Goal: Task Accomplishment & Management: Use online tool/utility

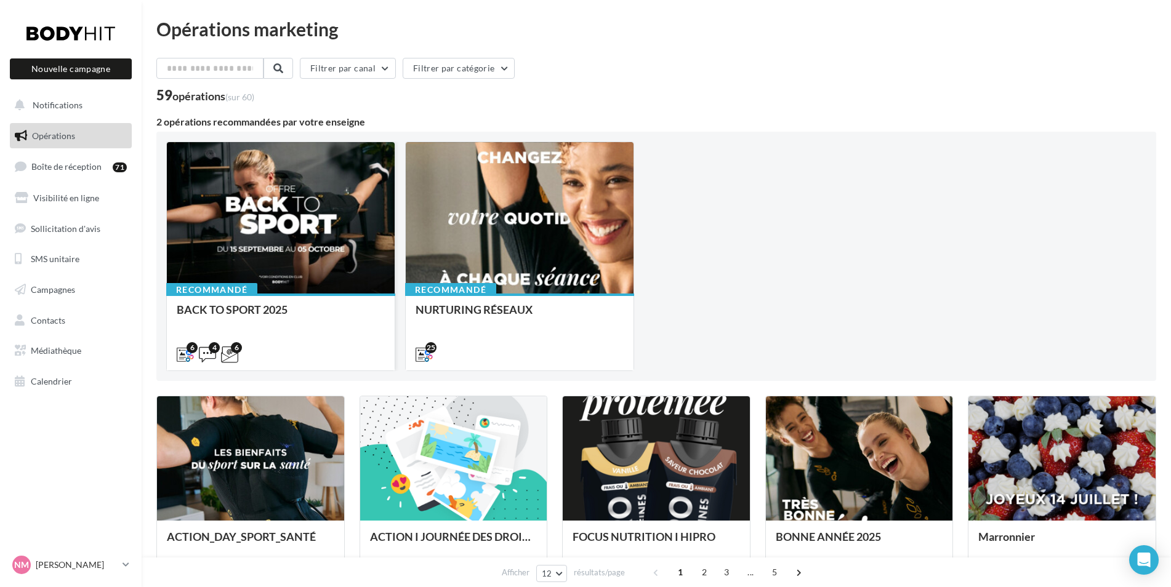
click at [289, 230] on div at bounding box center [281, 218] width 228 height 153
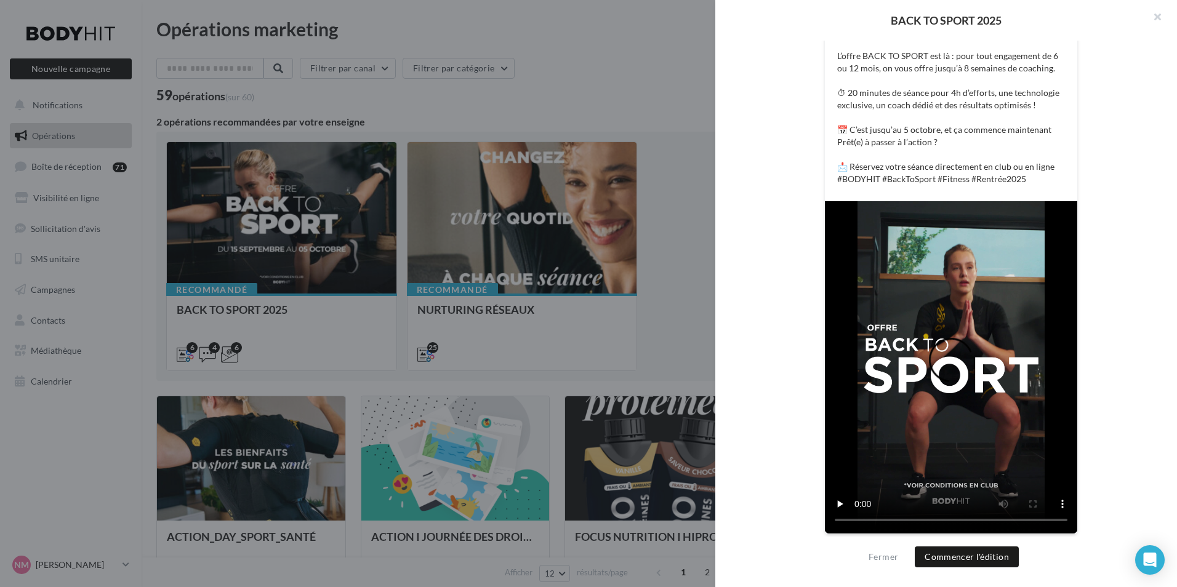
scroll to position [338, 0]
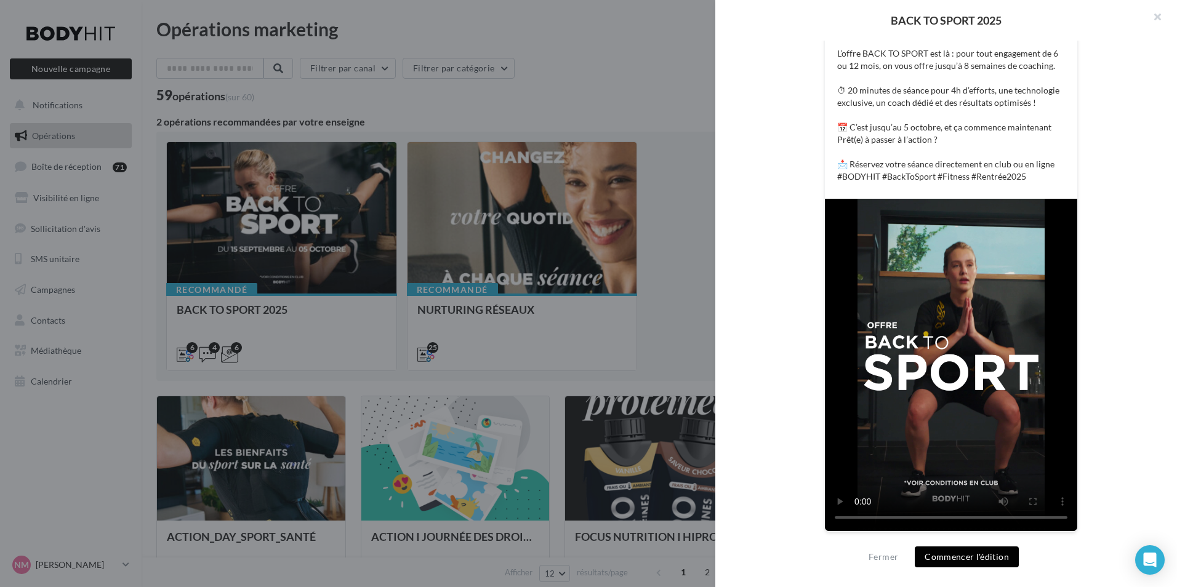
click at [991, 555] on button "Commencer l'édition" at bounding box center [967, 557] width 104 height 21
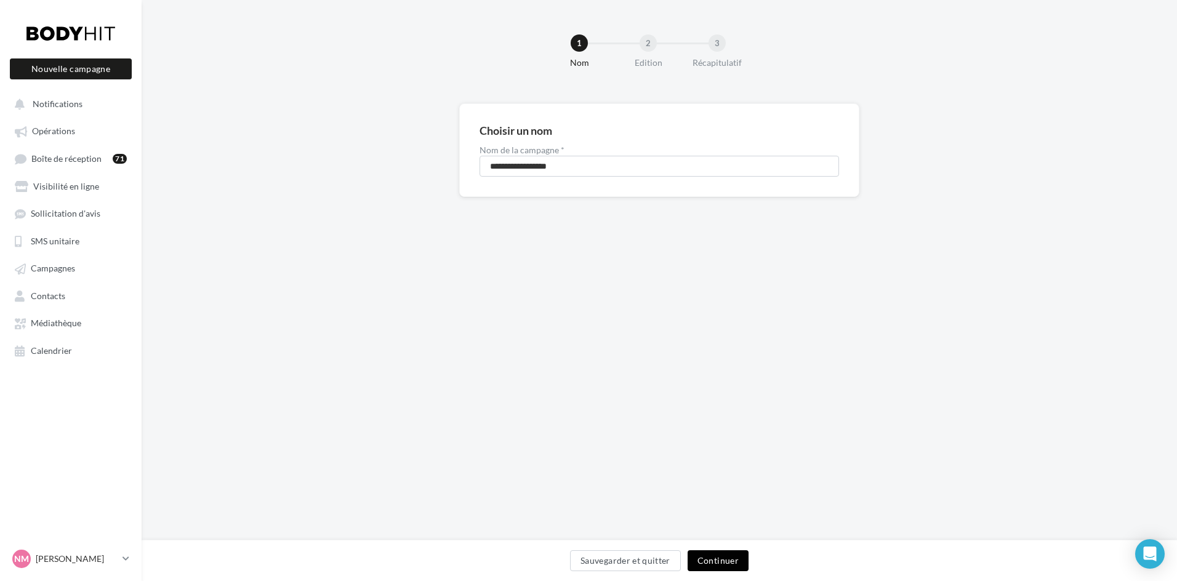
click at [724, 559] on button "Continuer" at bounding box center [718, 560] width 61 height 21
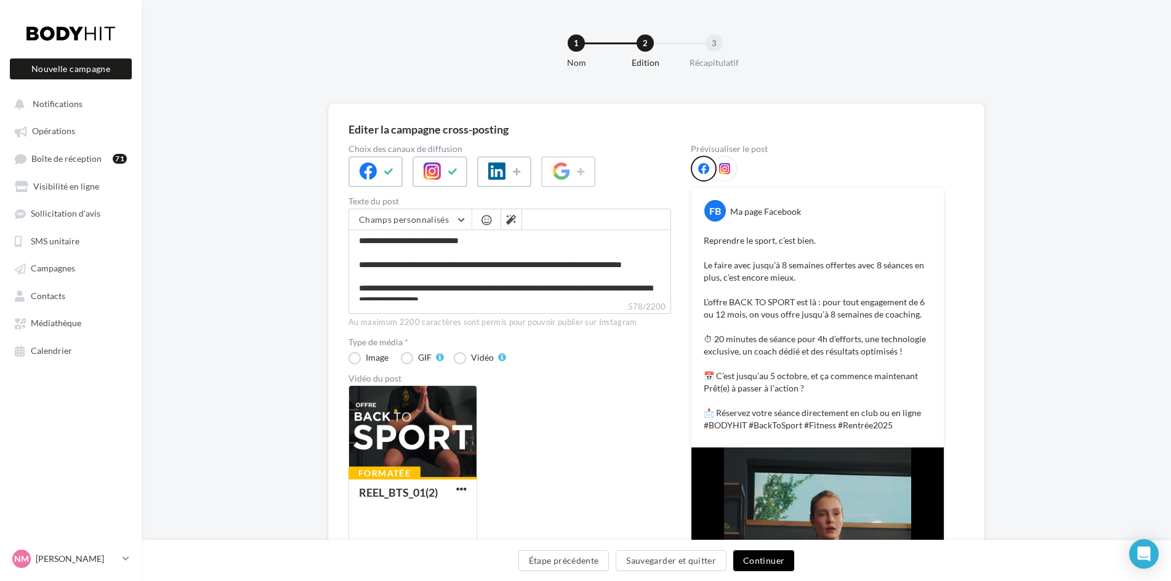
click at [758, 568] on button "Continuer" at bounding box center [763, 560] width 61 height 21
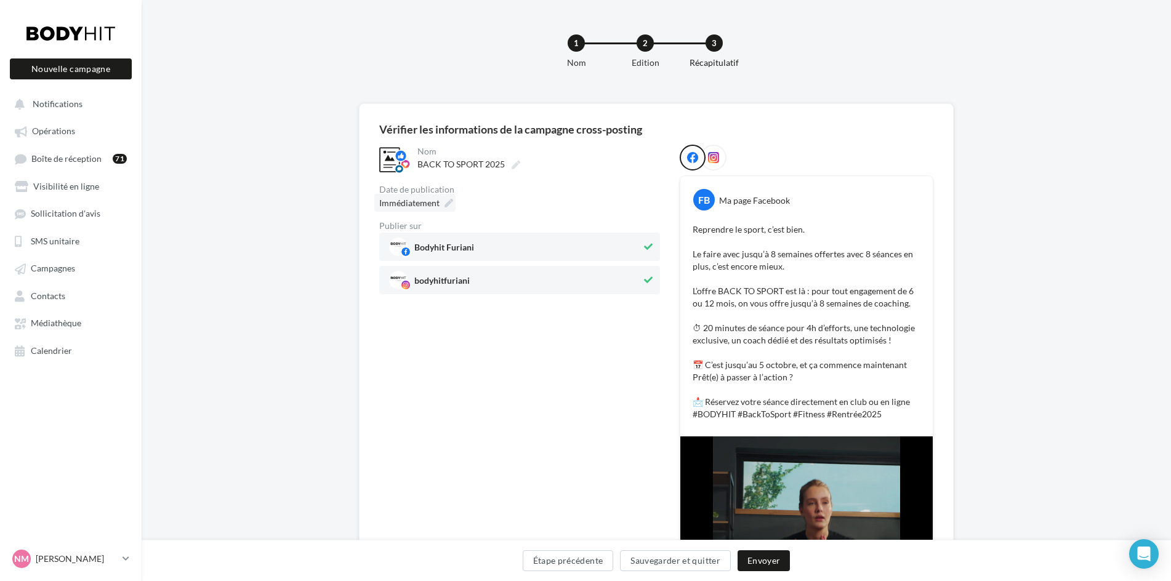
click at [446, 206] on icon at bounding box center [448, 203] width 9 height 9
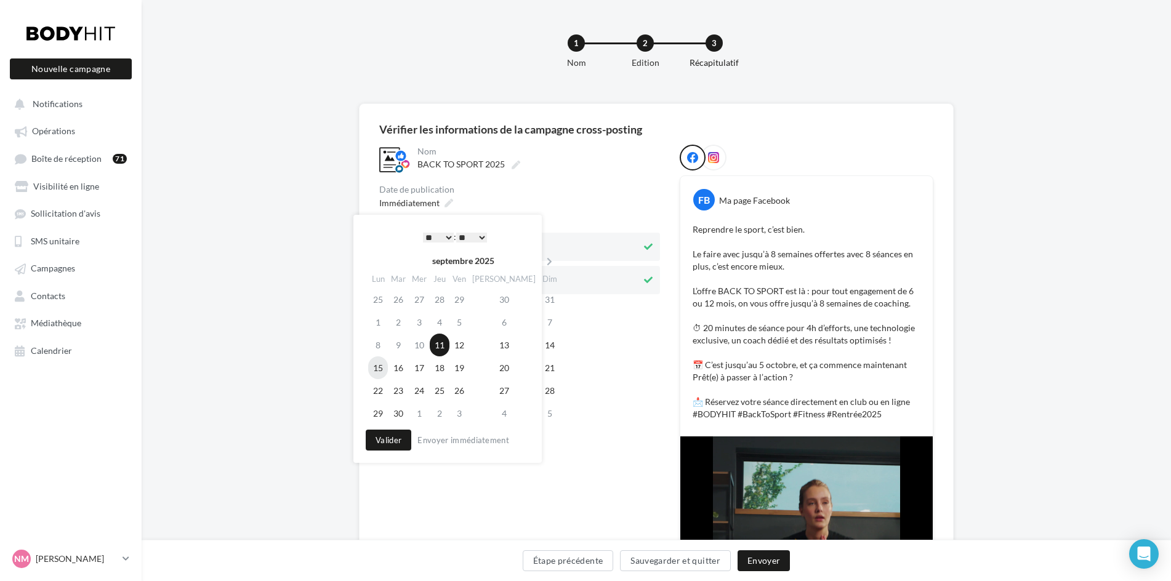
click at [387, 371] on td "15" at bounding box center [378, 367] width 20 height 23
click at [497, 344] on td "13" at bounding box center [504, 345] width 70 height 23
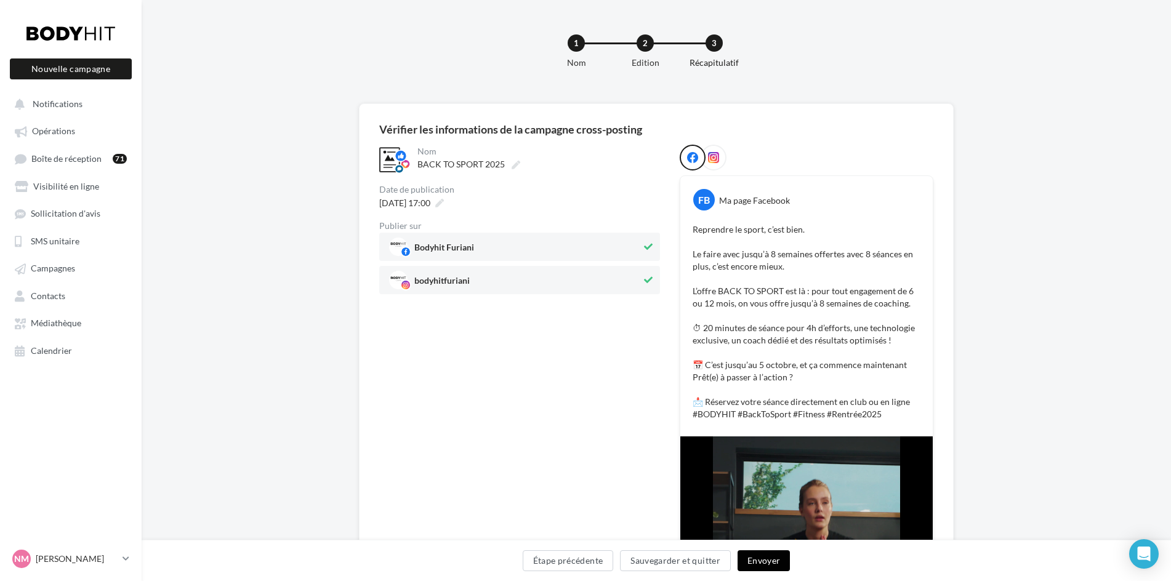
click at [762, 560] on button "Envoyer" at bounding box center [764, 560] width 52 height 21
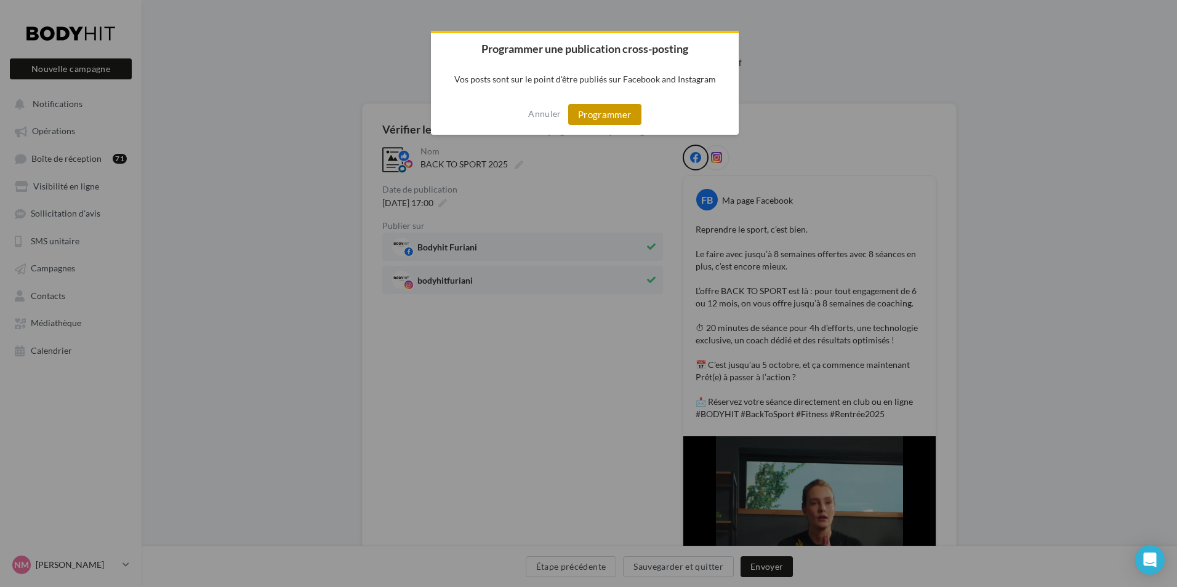
click at [621, 116] on button "Programmer" at bounding box center [604, 114] width 73 height 21
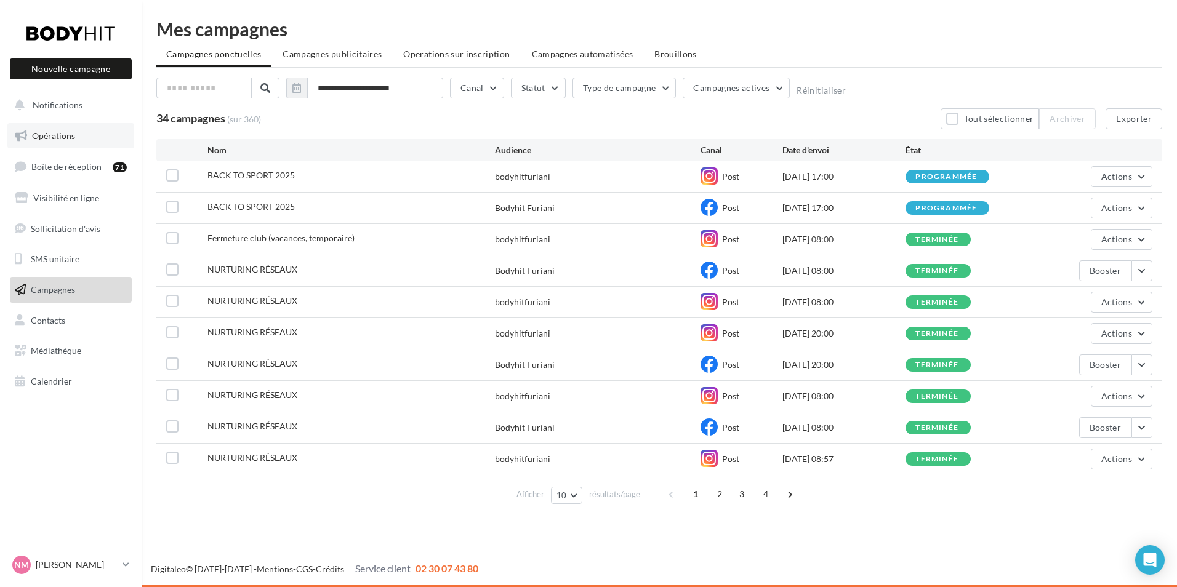
click at [73, 140] on span "Opérations" at bounding box center [53, 136] width 43 height 10
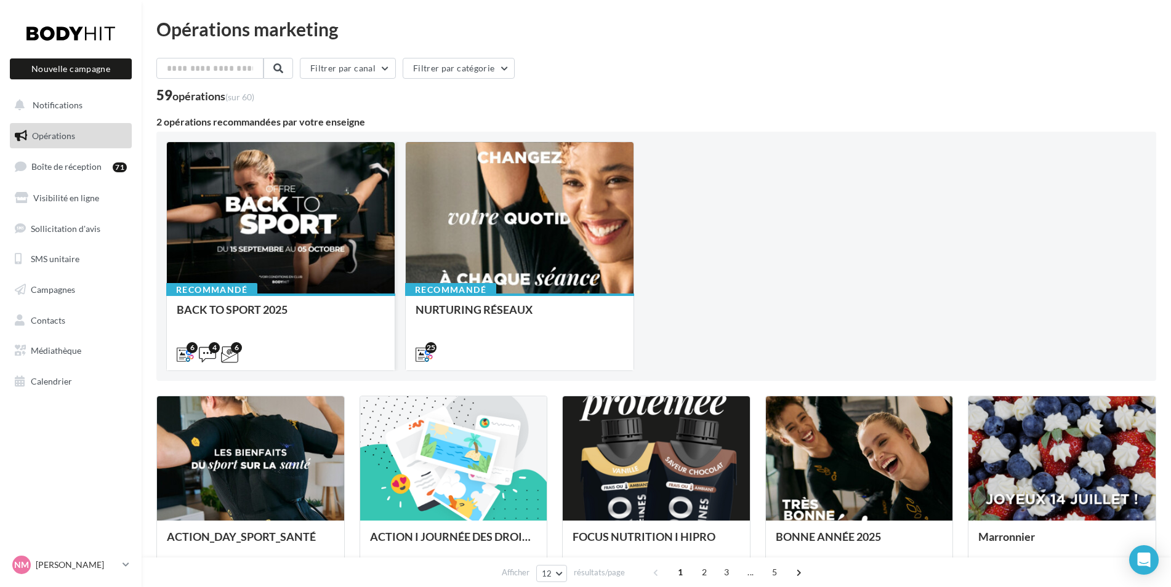
click at [238, 203] on div at bounding box center [281, 218] width 228 height 153
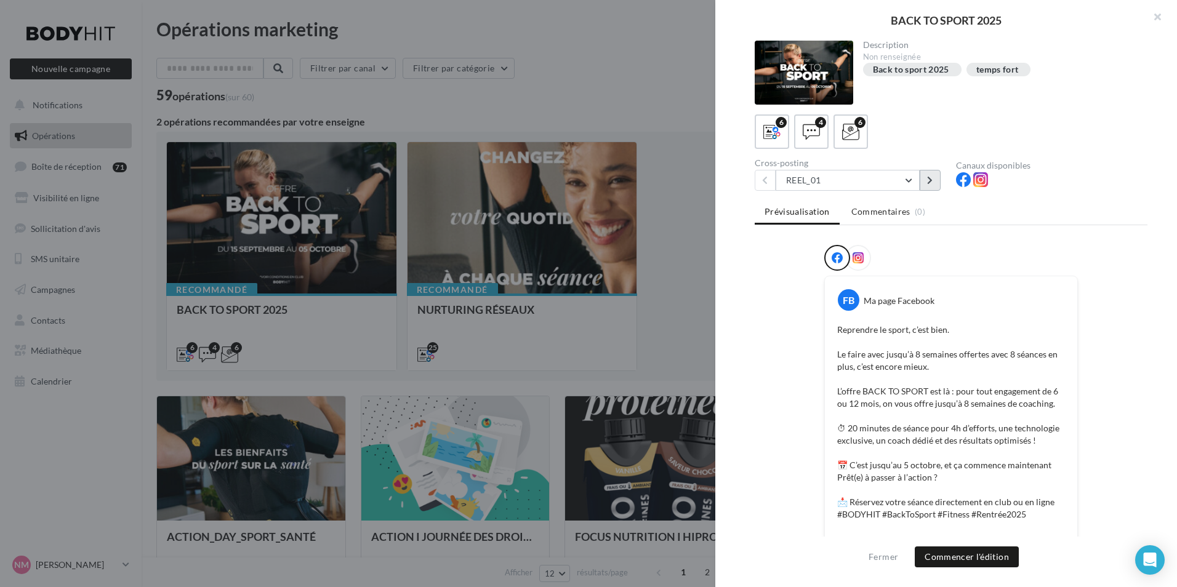
click at [929, 182] on icon at bounding box center [930, 180] width 6 height 9
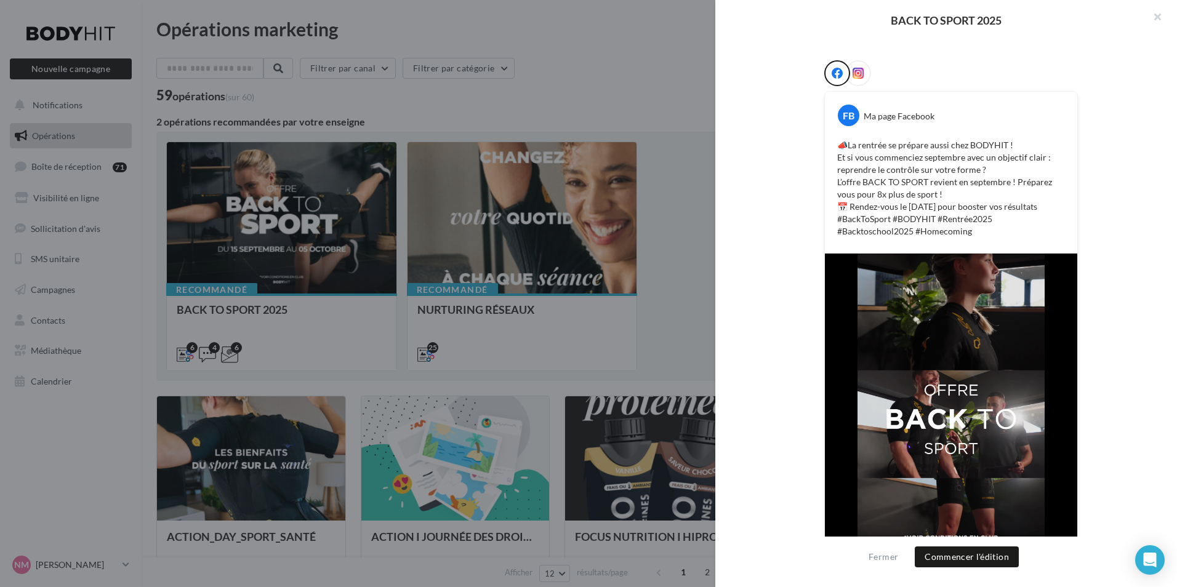
scroll to position [239, 0]
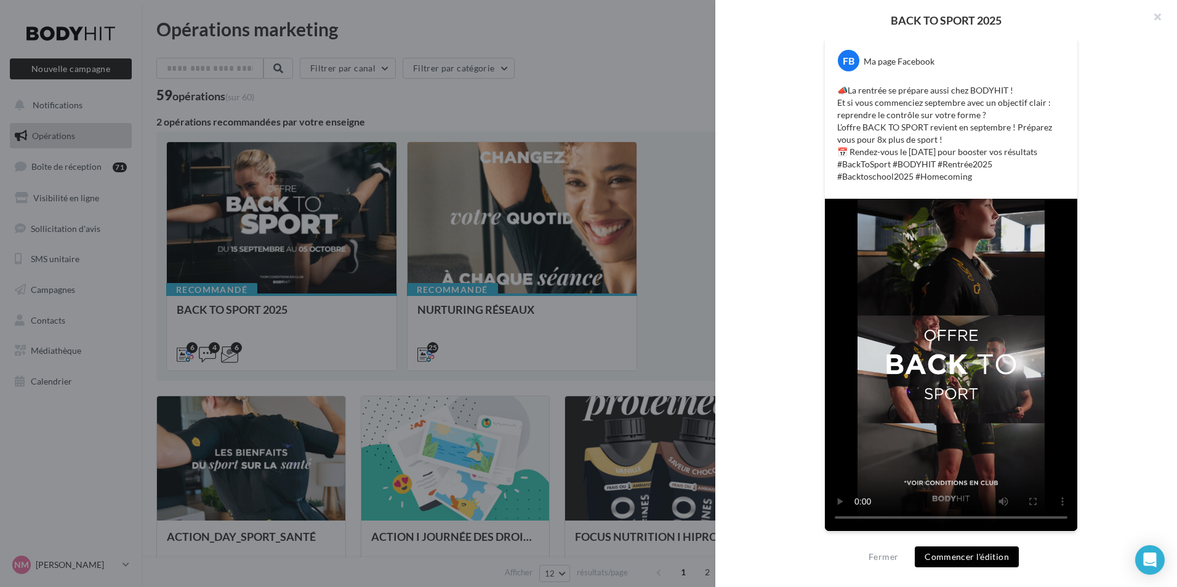
click at [953, 560] on button "Commencer l'édition" at bounding box center [967, 557] width 104 height 21
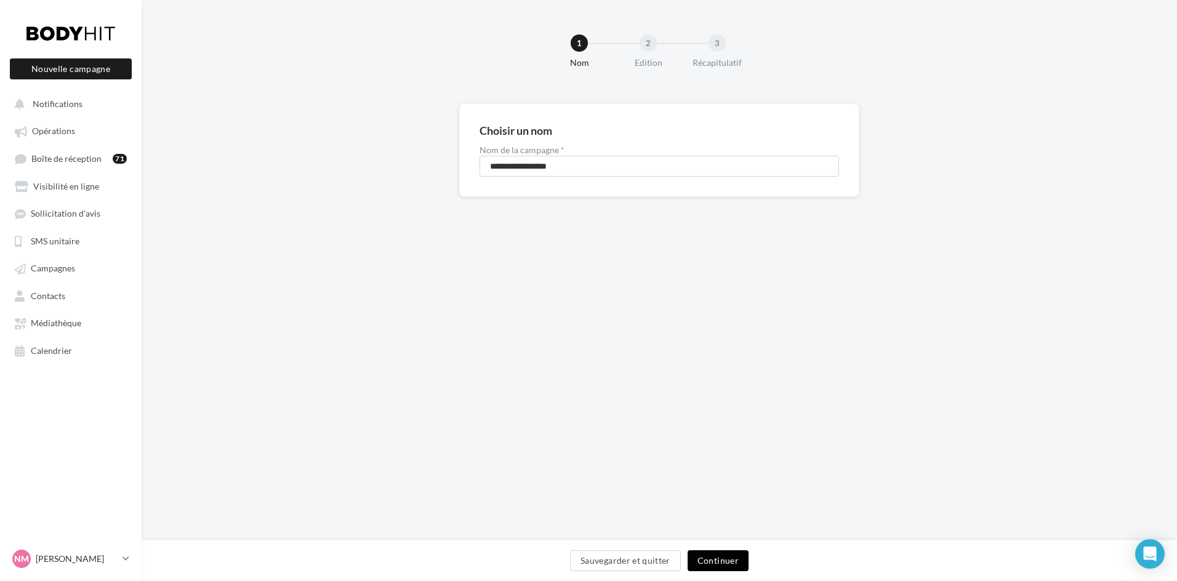
click at [726, 560] on button "Continuer" at bounding box center [718, 560] width 61 height 21
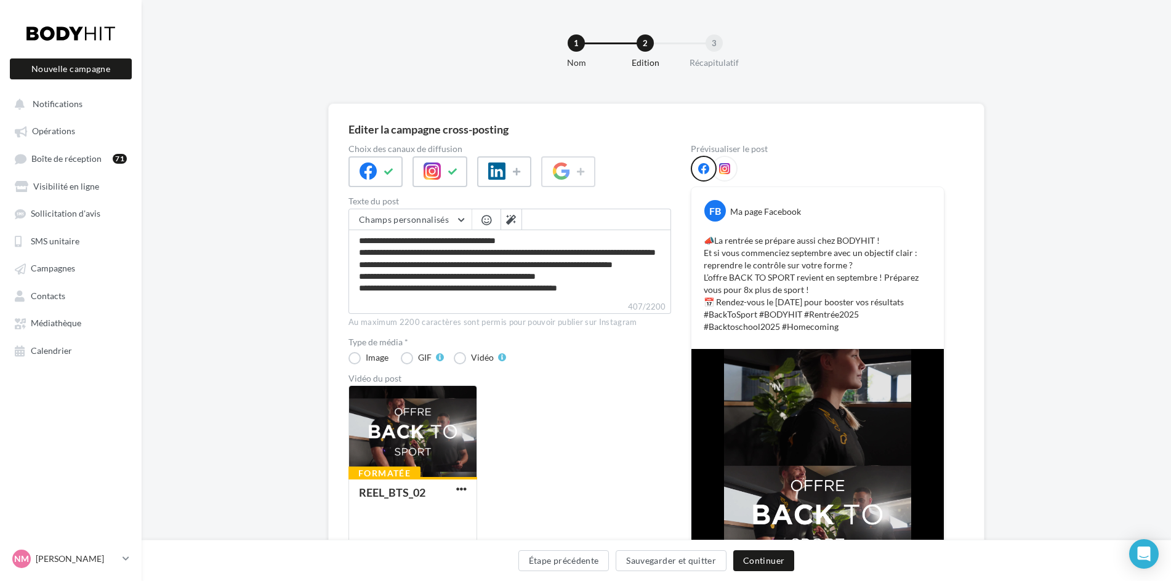
click at [631, 389] on div "Formatée REEL_BTS_02" at bounding box center [514, 470] width 332 height 170
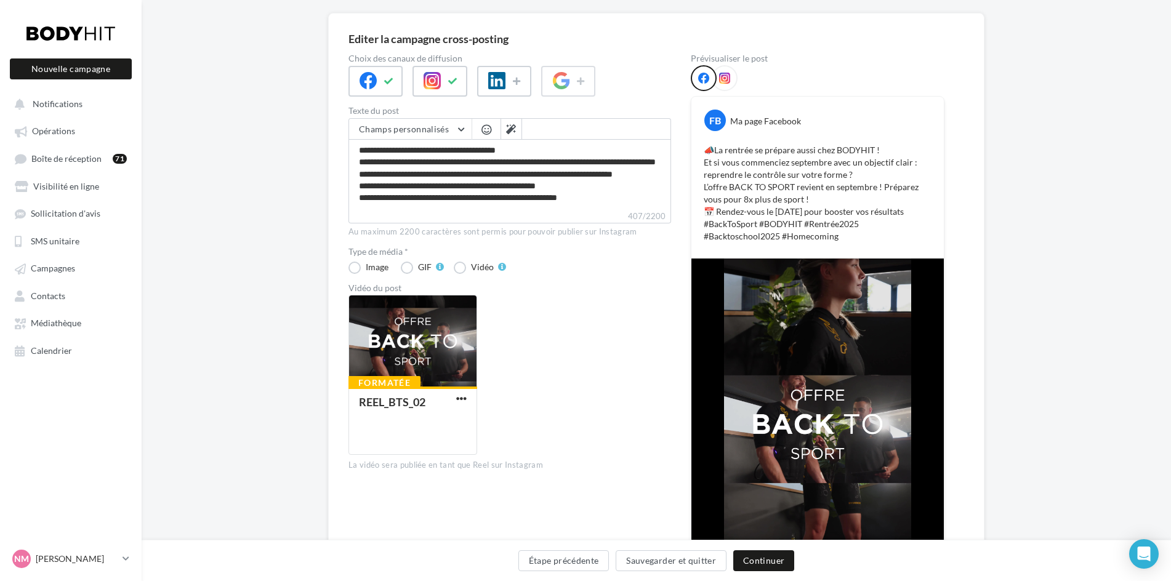
scroll to position [35, 0]
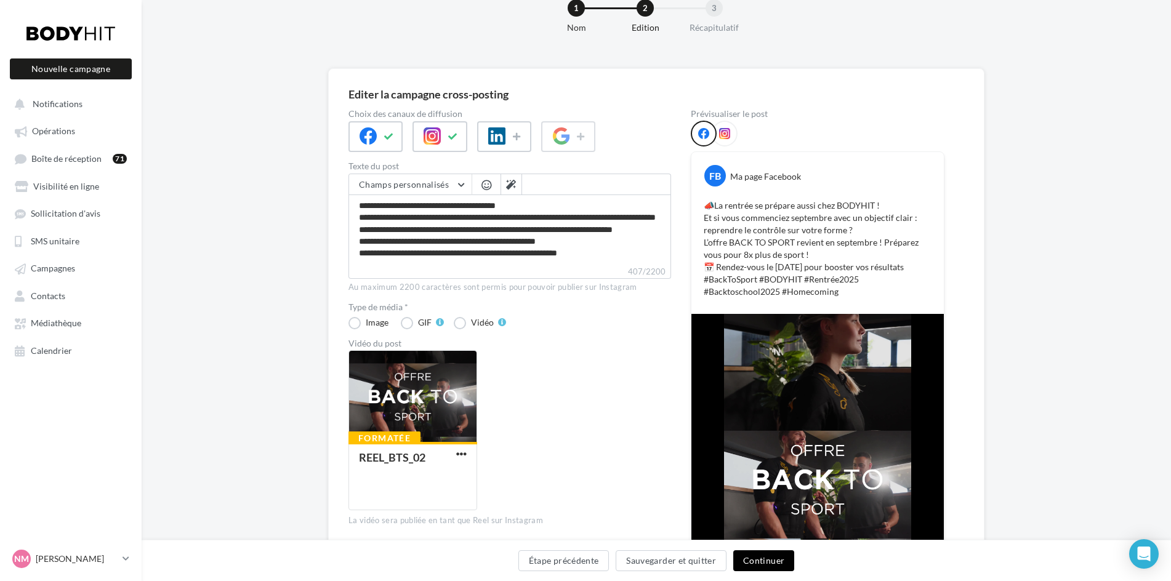
click at [759, 558] on button "Continuer" at bounding box center [763, 560] width 61 height 21
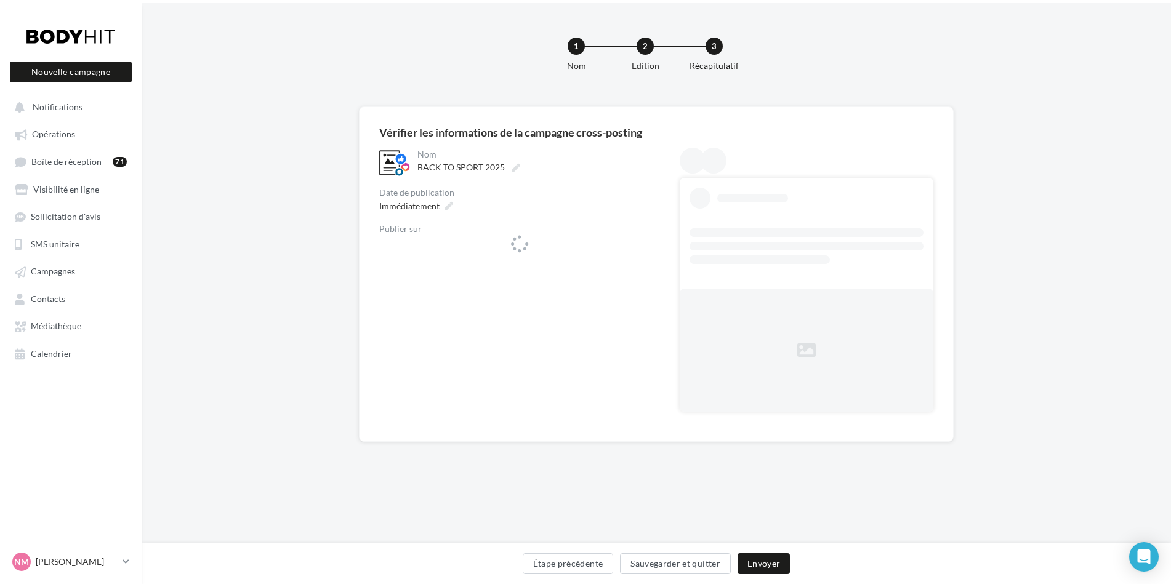
scroll to position [0, 0]
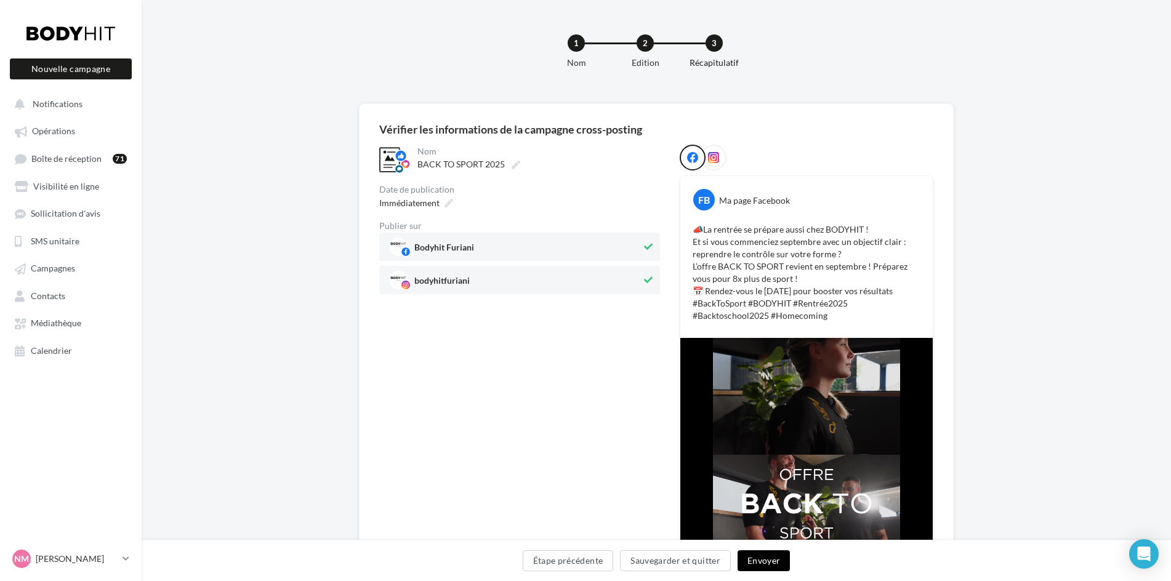
click at [763, 558] on button "Envoyer" at bounding box center [764, 560] width 52 height 21
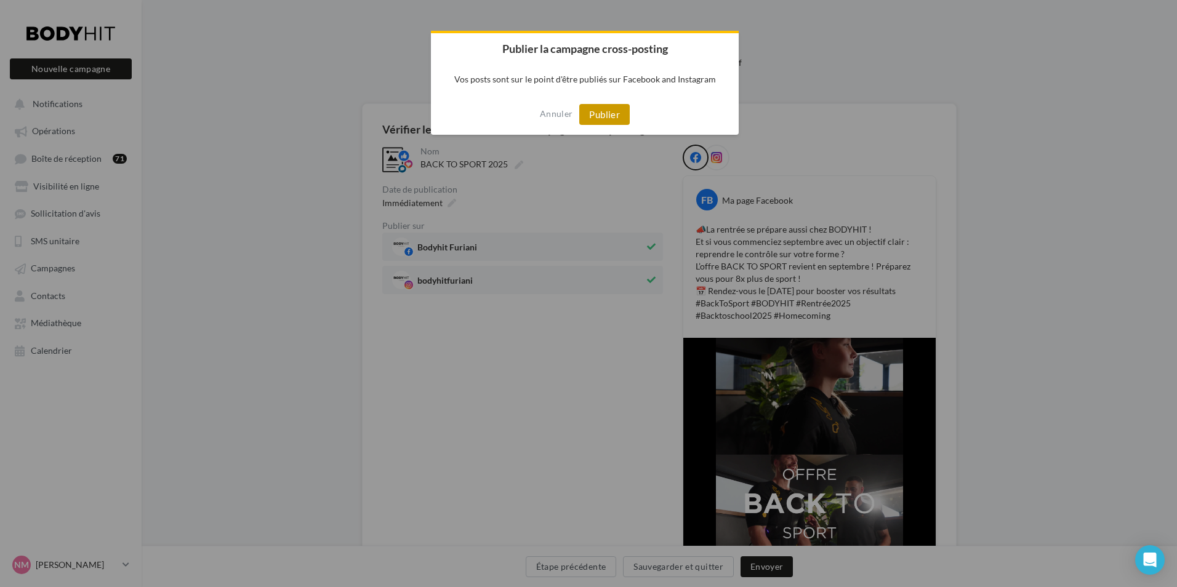
click at [614, 115] on button "Publier" at bounding box center [604, 114] width 50 height 21
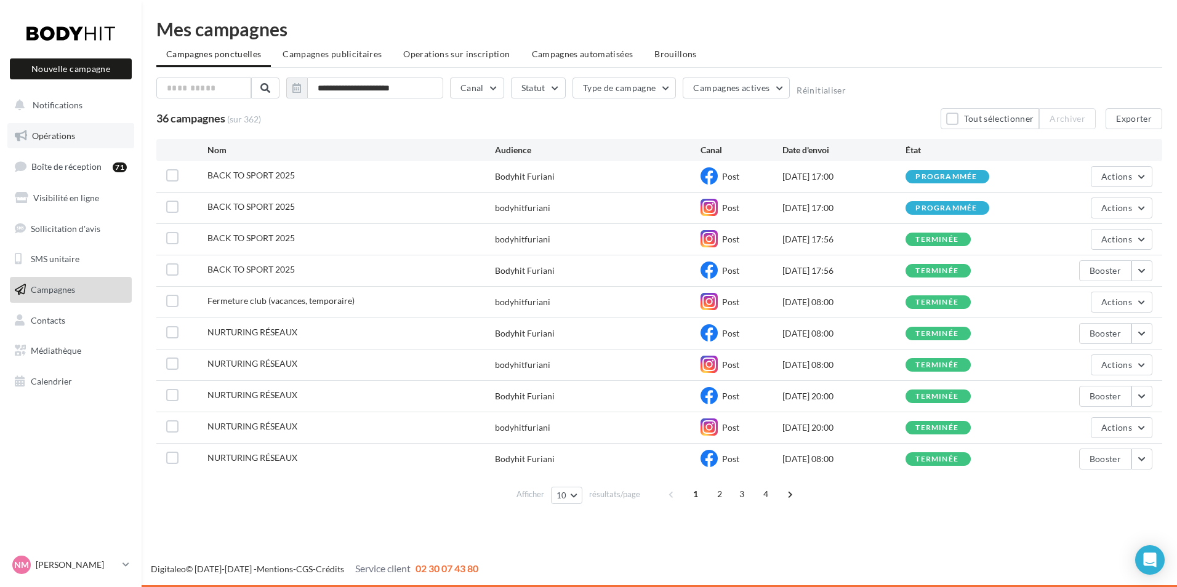
click at [70, 141] on link "Opérations" at bounding box center [70, 136] width 127 height 26
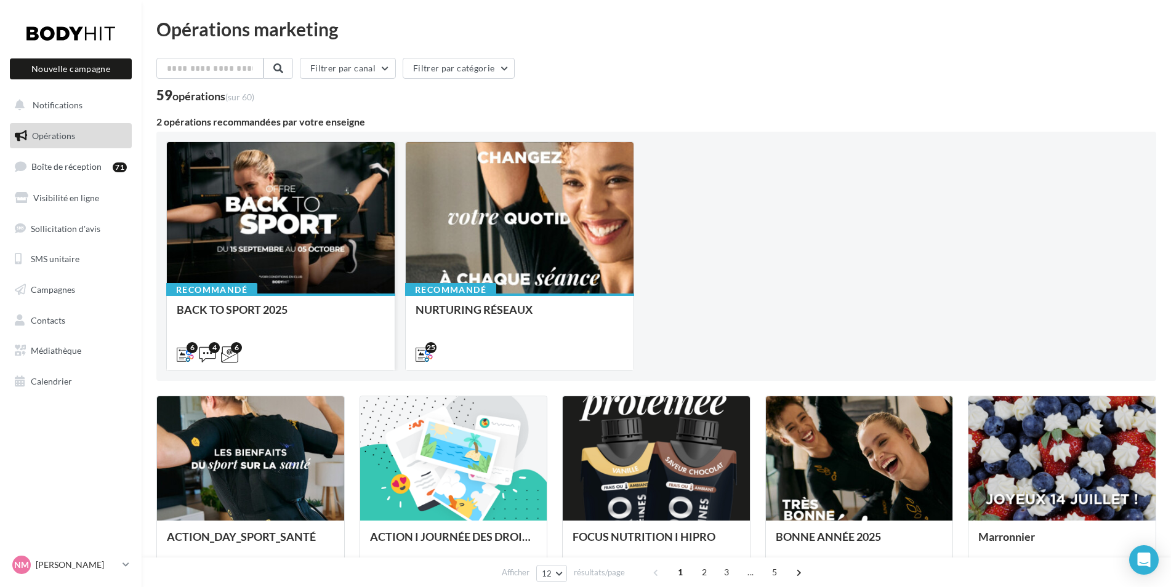
click at [175, 249] on div at bounding box center [281, 218] width 228 height 153
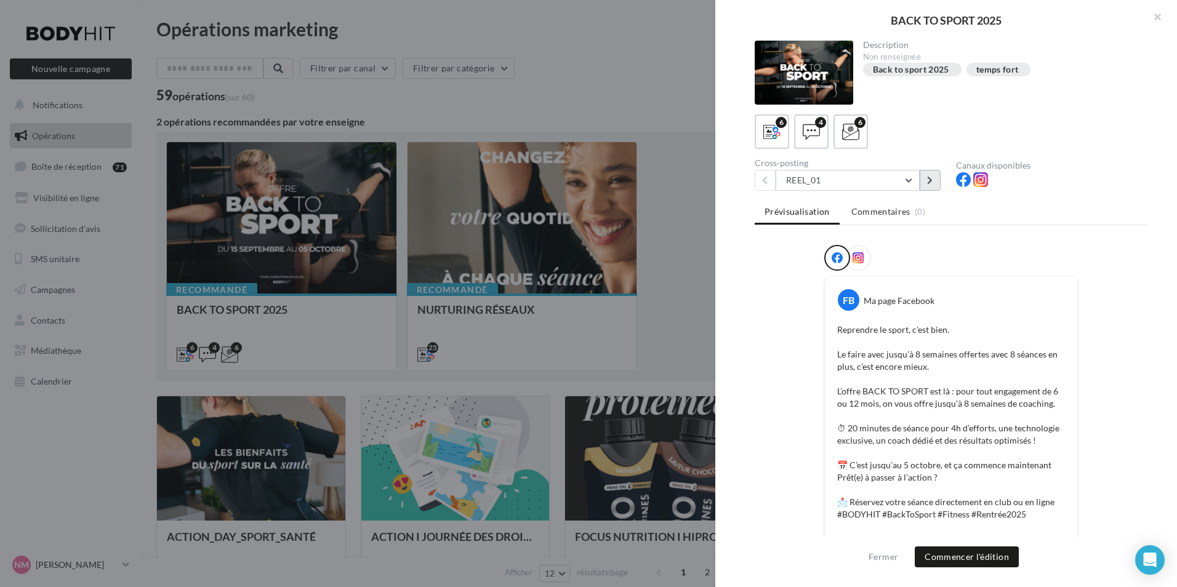
click at [925, 176] on button at bounding box center [930, 180] width 21 height 21
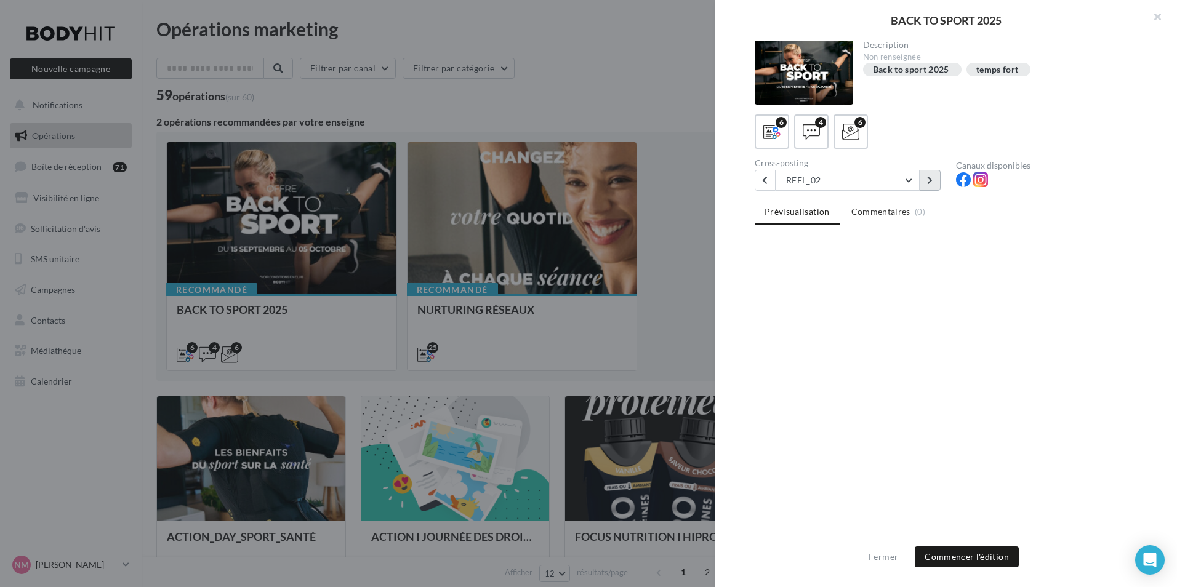
click at [925, 176] on button at bounding box center [930, 180] width 21 height 21
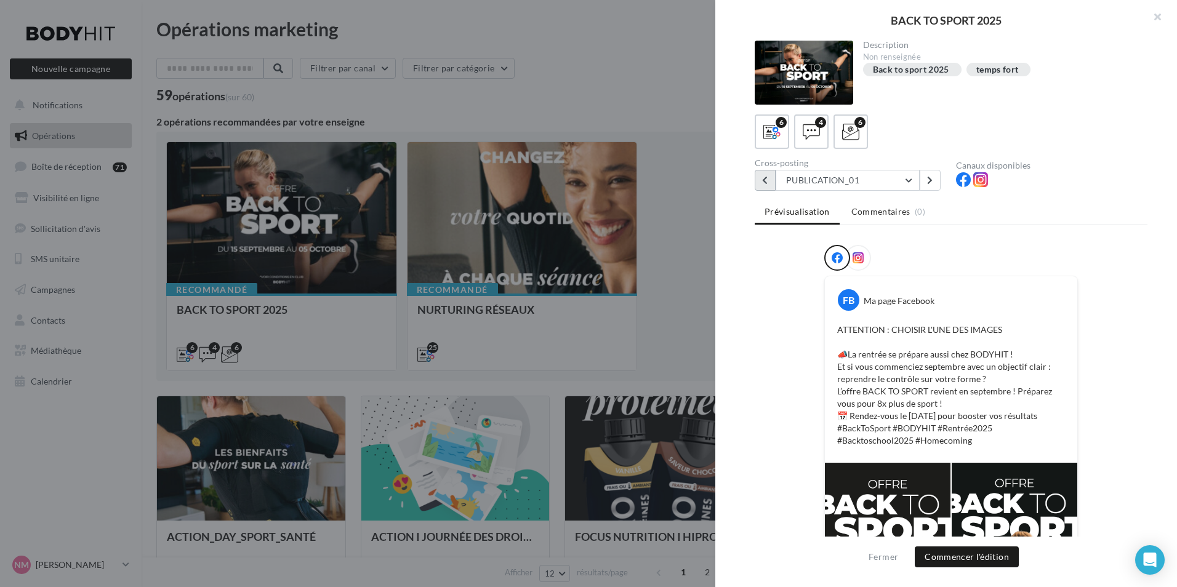
click at [774, 177] on button at bounding box center [765, 180] width 21 height 21
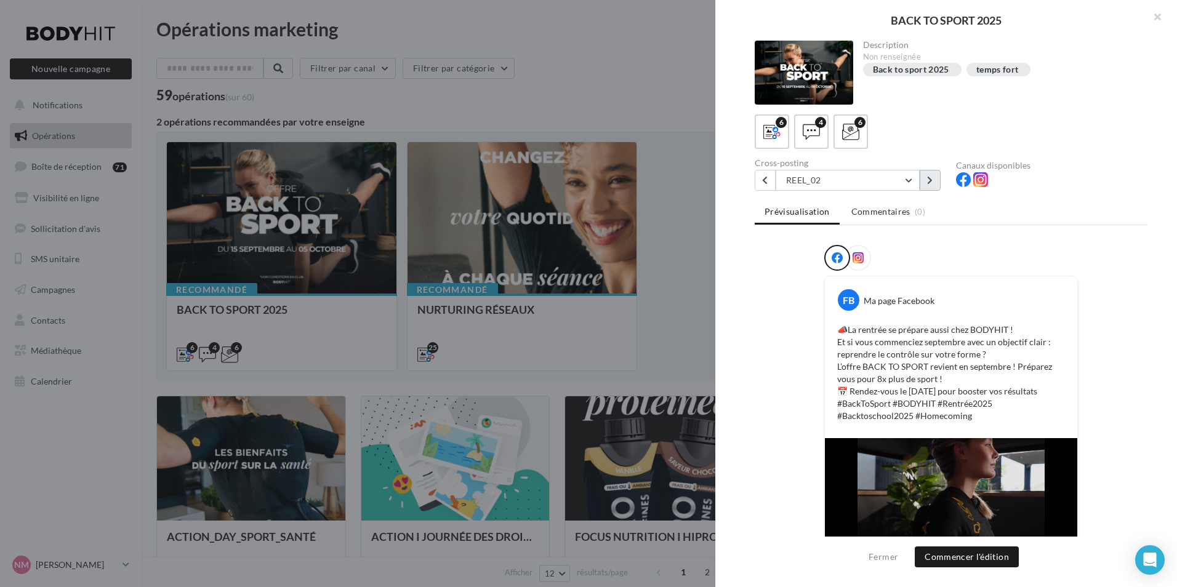
click at [925, 181] on button at bounding box center [930, 180] width 21 height 21
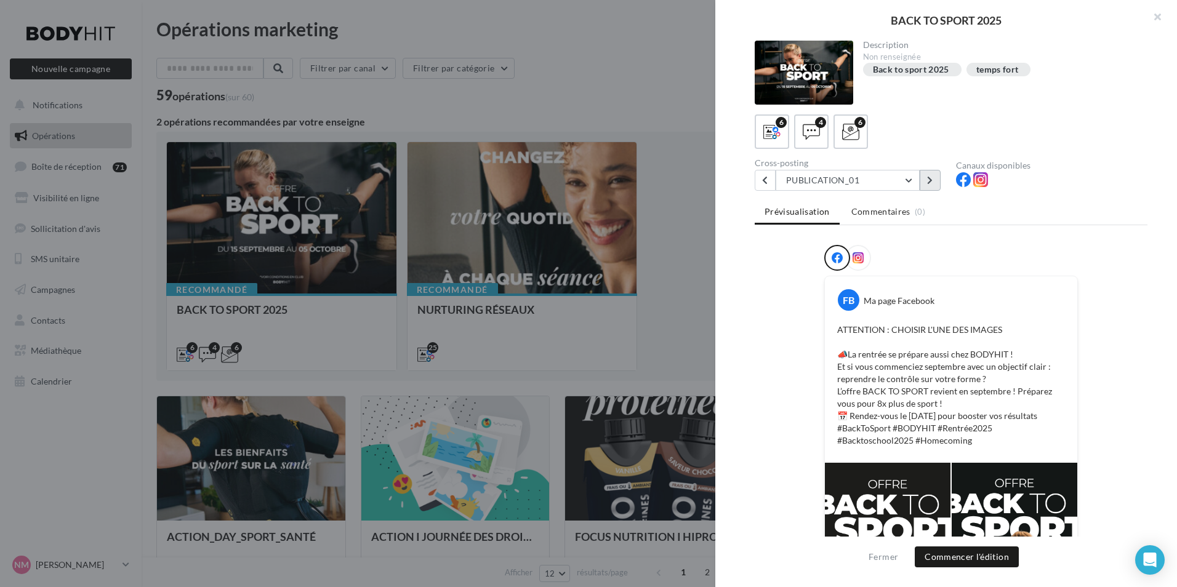
click at [931, 180] on icon at bounding box center [930, 180] width 6 height 9
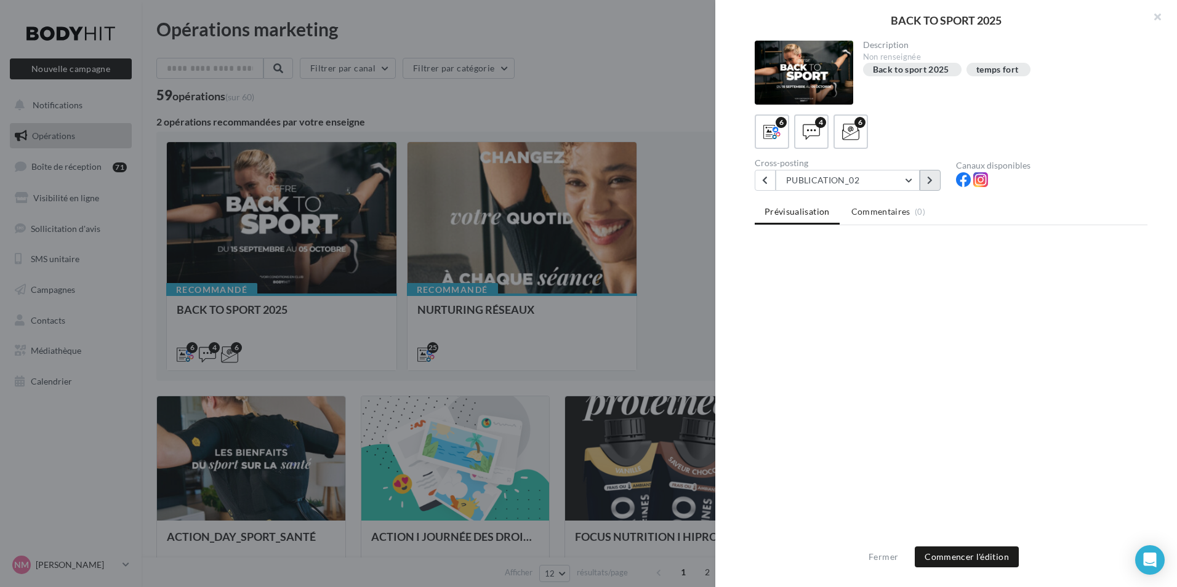
click at [931, 180] on icon at bounding box center [930, 180] width 6 height 9
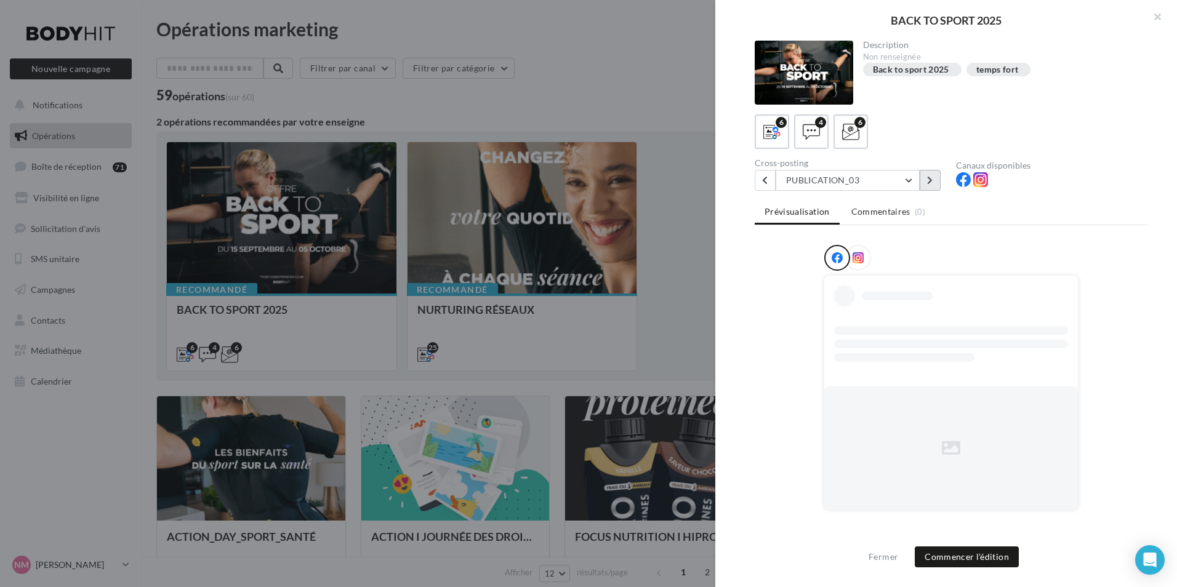
click at [931, 180] on icon at bounding box center [930, 180] width 6 height 9
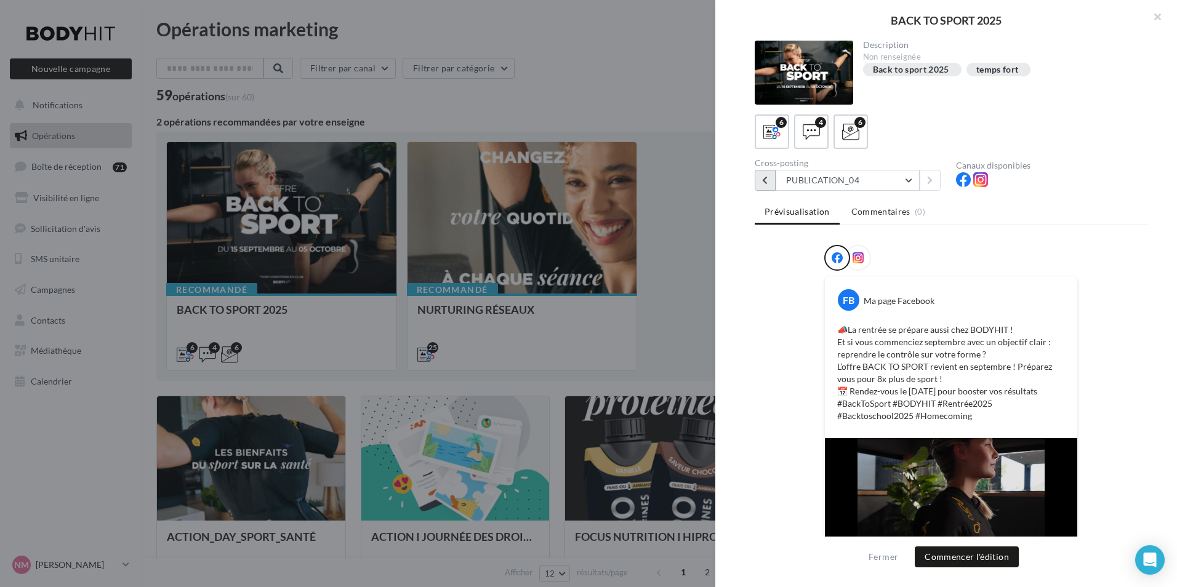
click at [764, 177] on icon at bounding box center [765, 180] width 6 height 9
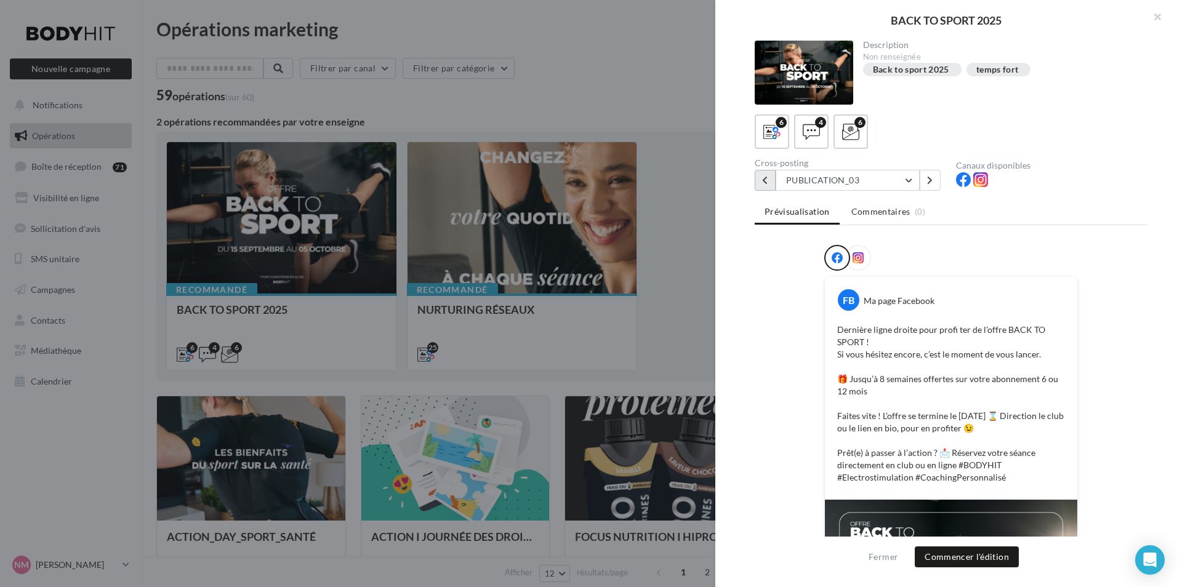
click at [765, 183] on icon at bounding box center [765, 180] width 6 height 9
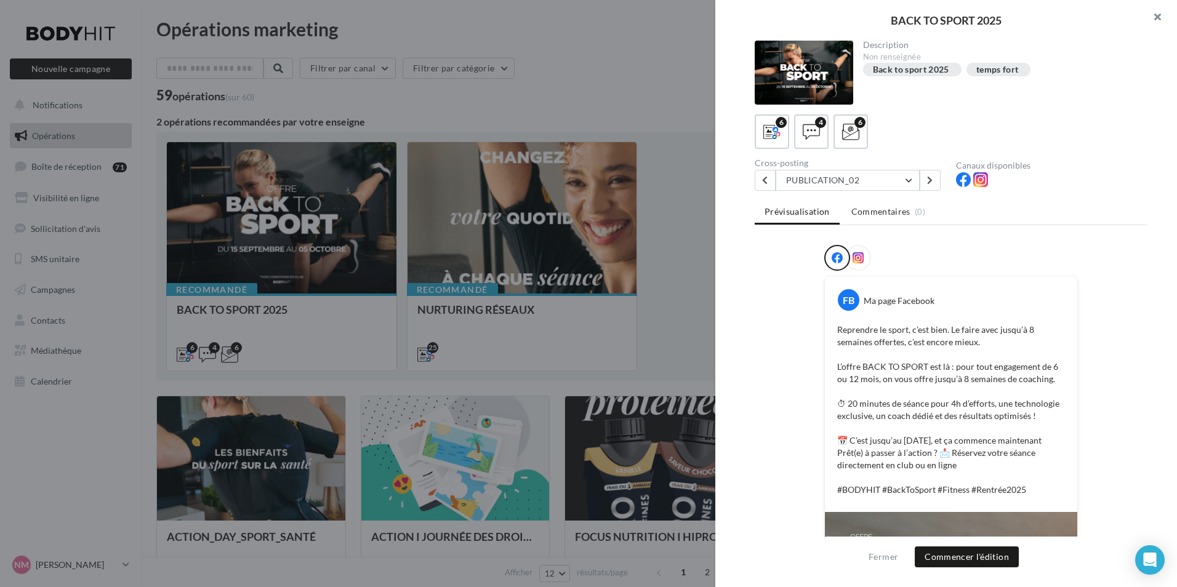
click at [1164, 23] on button "button" at bounding box center [1152, 18] width 49 height 37
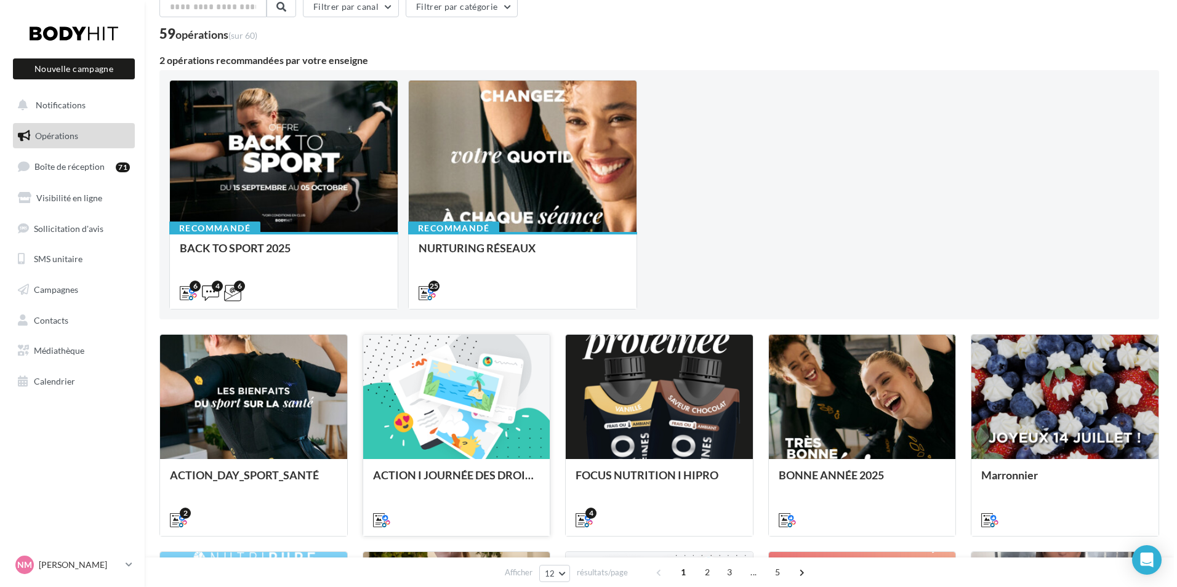
scroll to position [123, 0]
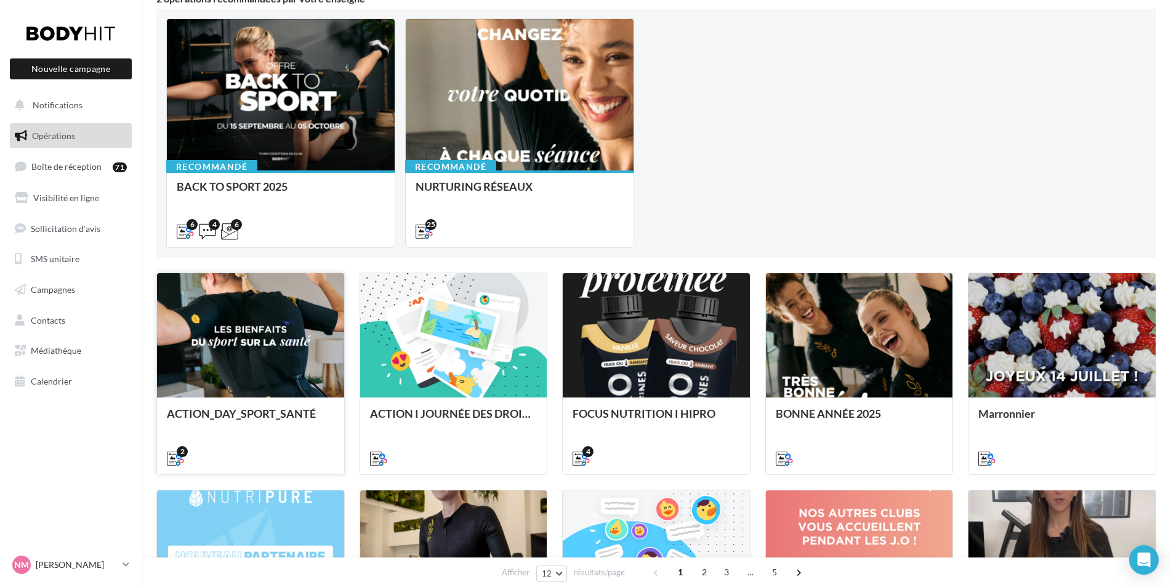
click at [288, 351] on div at bounding box center [250, 336] width 187 height 126
click at [558, 121] on div at bounding box center [520, 95] width 228 height 153
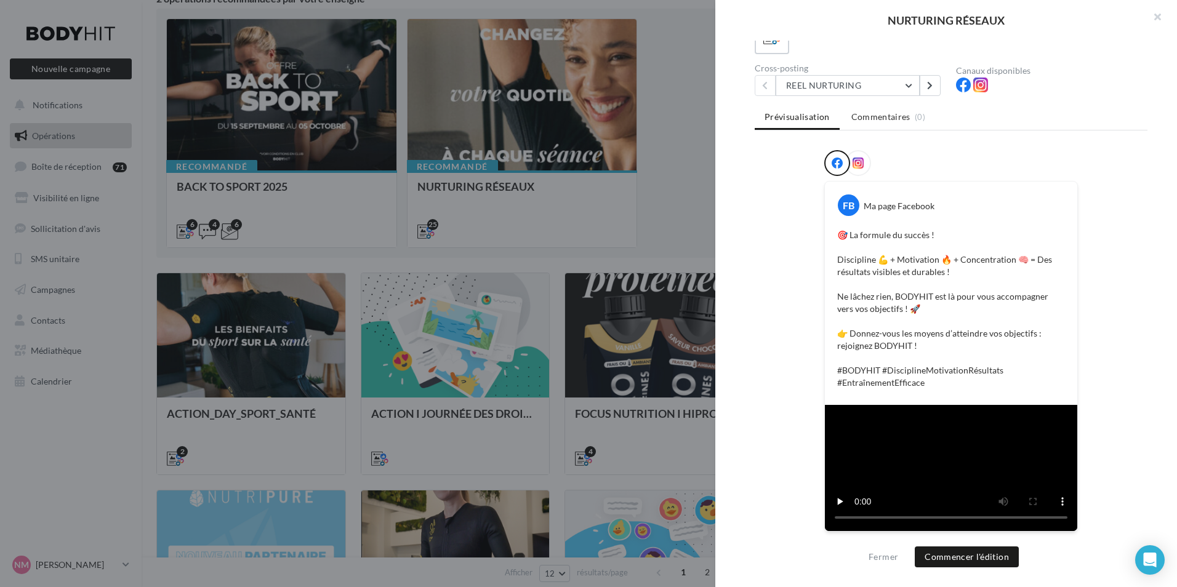
scroll to position [301, 0]
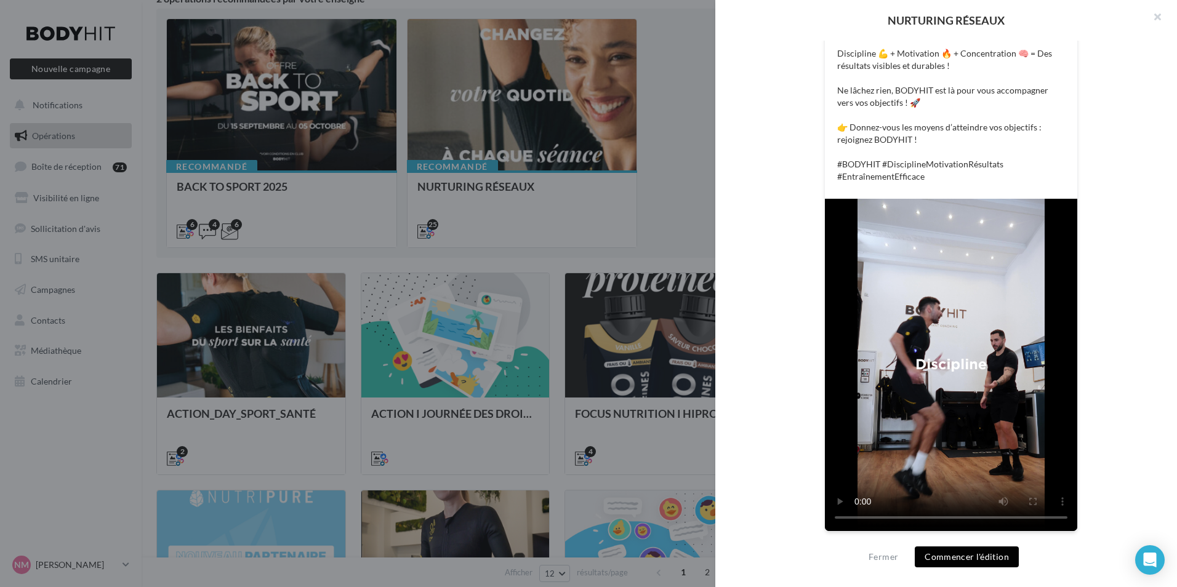
click at [951, 563] on button "Commencer l'édition" at bounding box center [967, 557] width 104 height 21
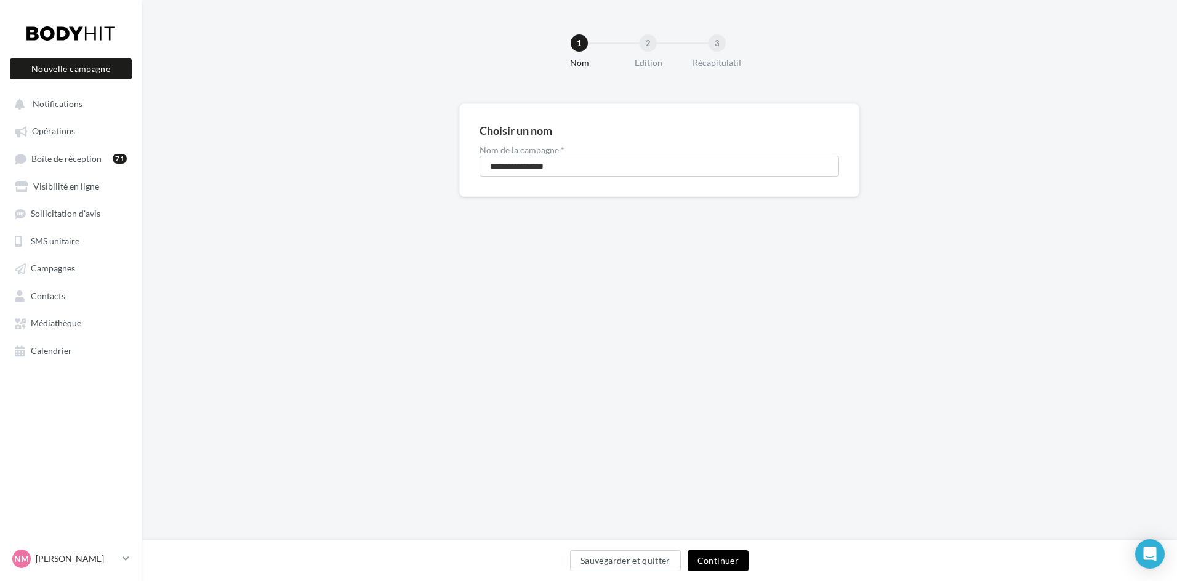
click at [713, 559] on button "Continuer" at bounding box center [718, 560] width 61 height 21
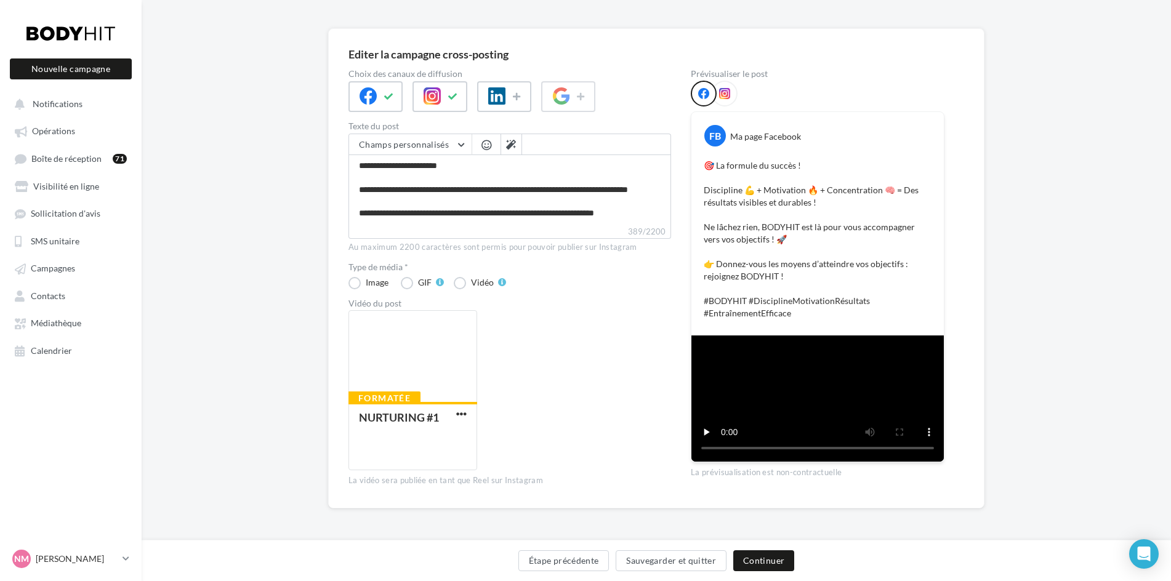
scroll to position [246, 0]
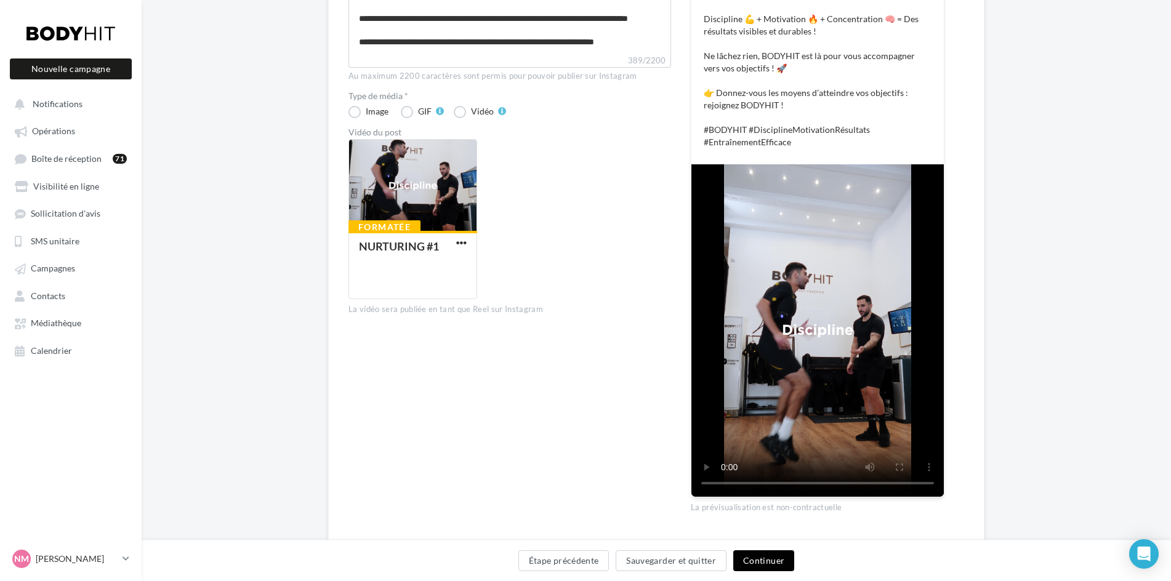
click at [757, 563] on button "Continuer" at bounding box center [763, 560] width 61 height 21
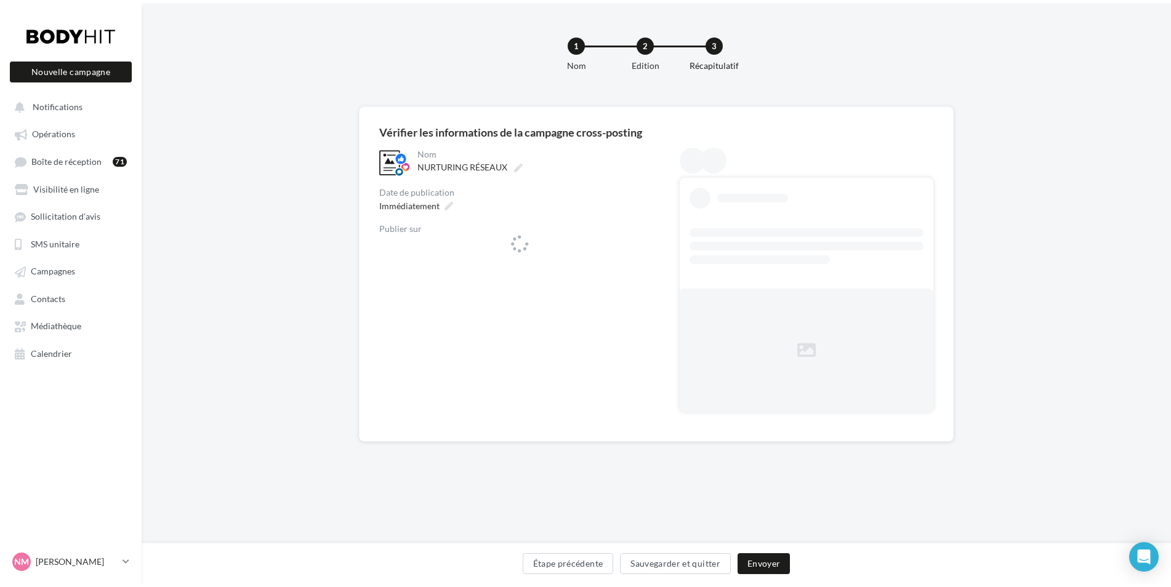
scroll to position [0, 0]
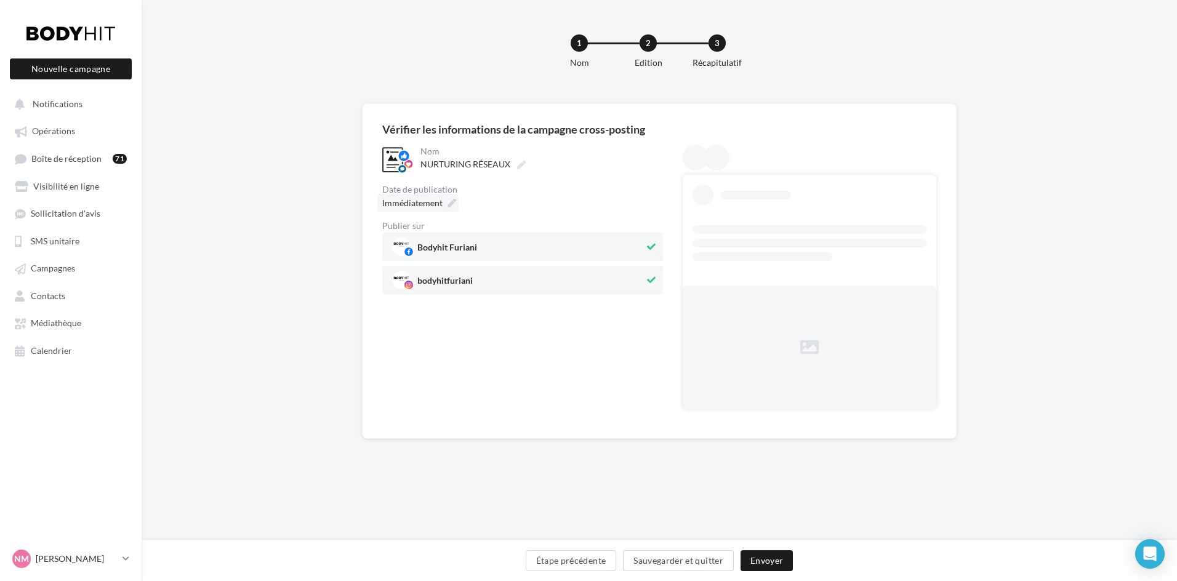
click at [432, 200] on span "Immédiatement" at bounding box center [412, 203] width 60 height 10
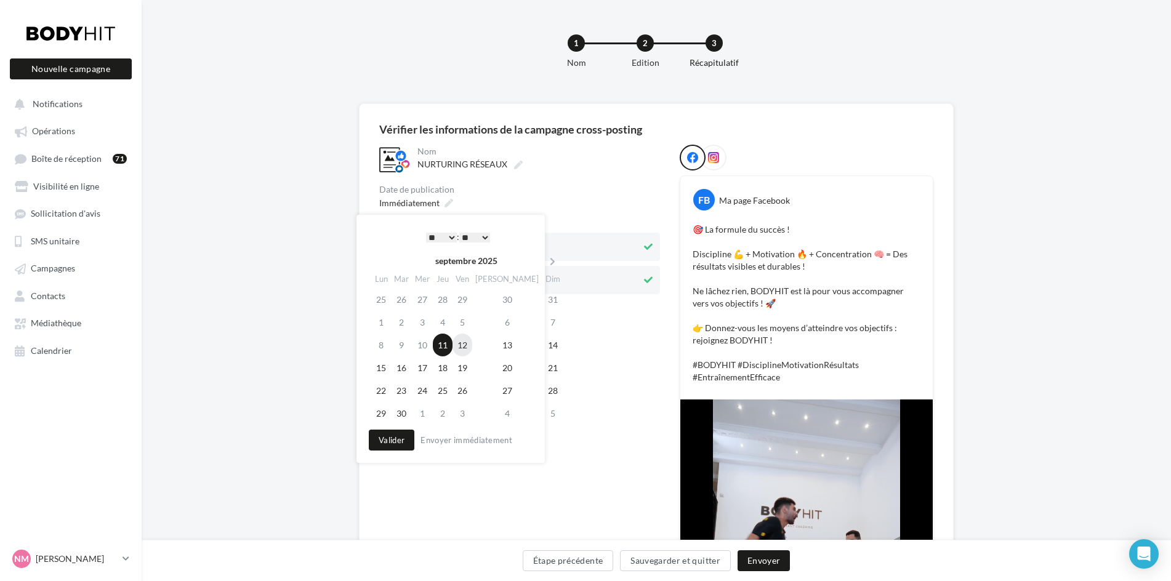
click at [467, 345] on td "12" at bounding box center [462, 345] width 20 height 23
click at [449, 238] on select "* * * * * * * * * * ** ** ** ** ** ** ** ** ** ** ** ** ** **" at bounding box center [438, 238] width 31 height 10
click at [748, 558] on button "Envoyer" at bounding box center [764, 560] width 52 height 21
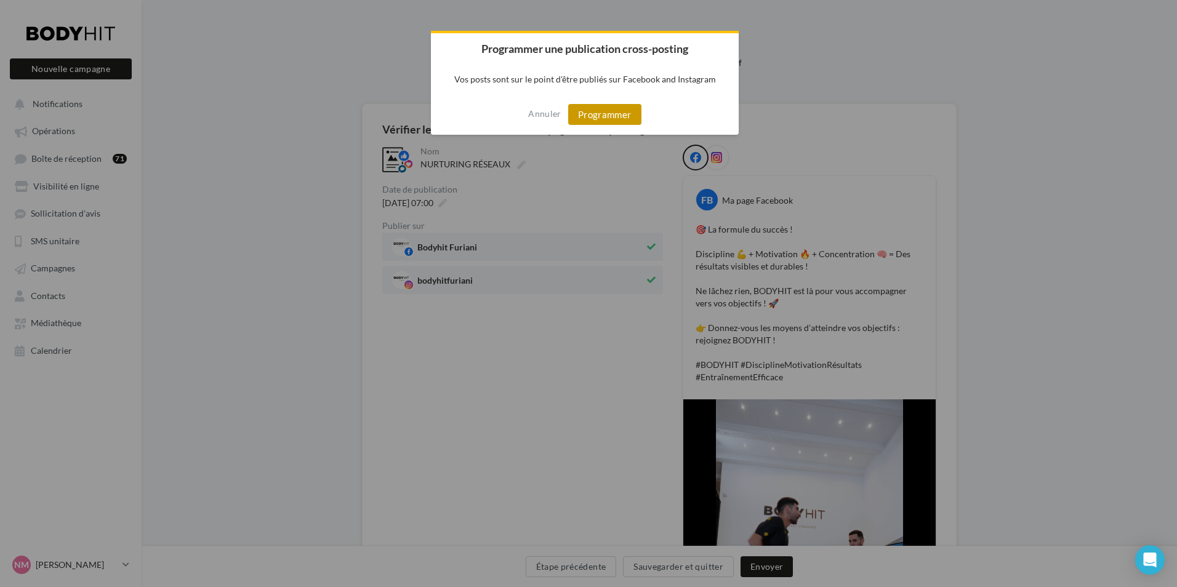
click at [593, 118] on button "Programmer" at bounding box center [604, 114] width 73 height 21
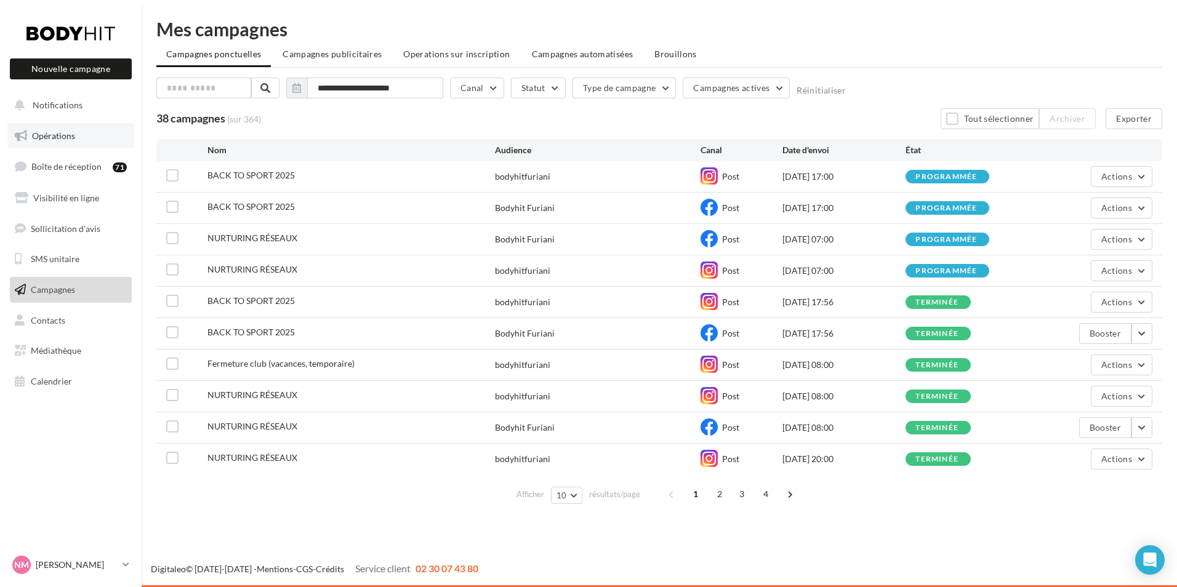
click at [74, 135] on span "Opérations" at bounding box center [53, 136] width 43 height 10
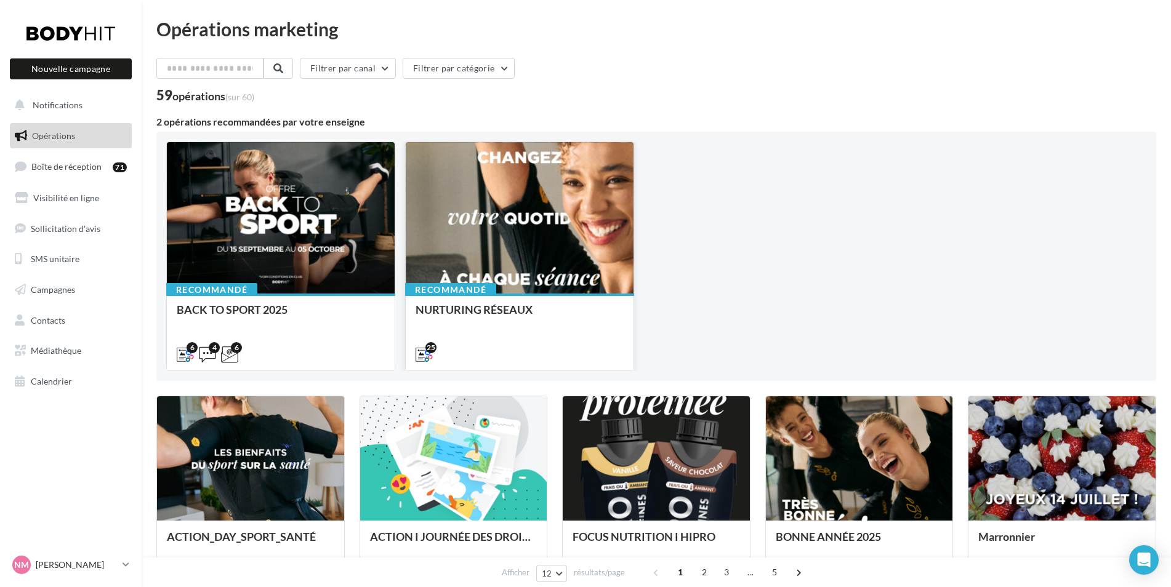
click at [481, 247] on div at bounding box center [520, 218] width 228 height 153
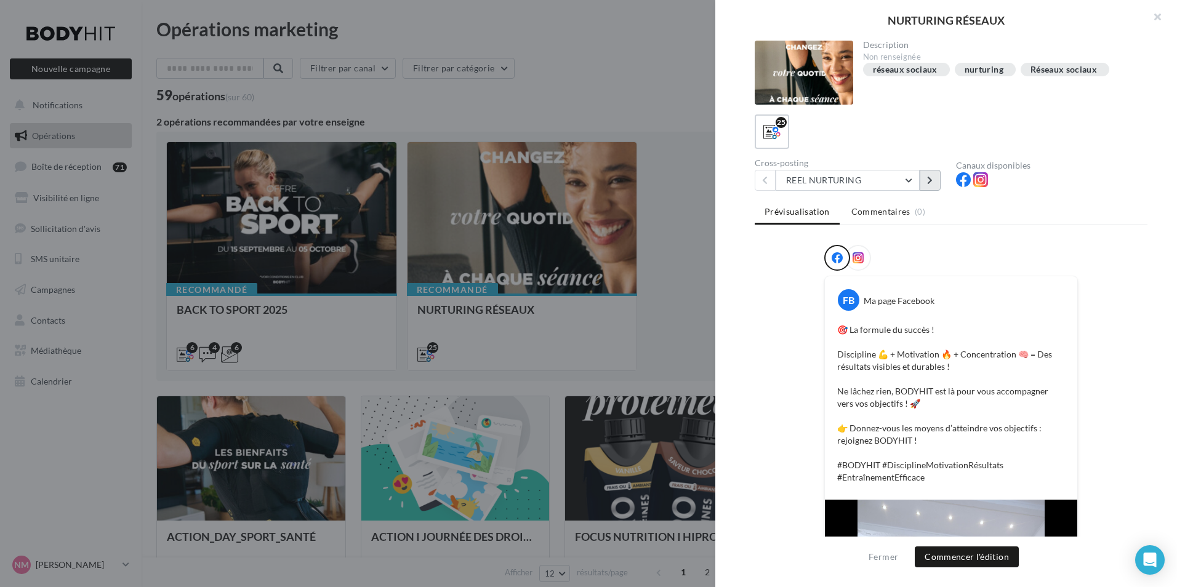
click at [928, 180] on icon at bounding box center [930, 180] width 6 height 9
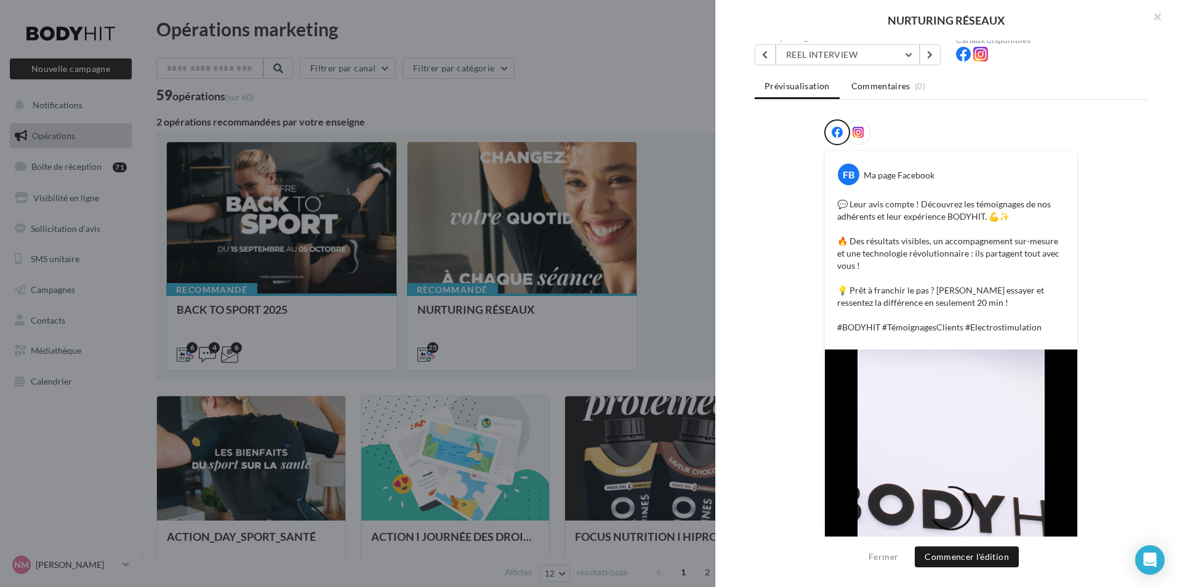
scroll to position [30, 0]
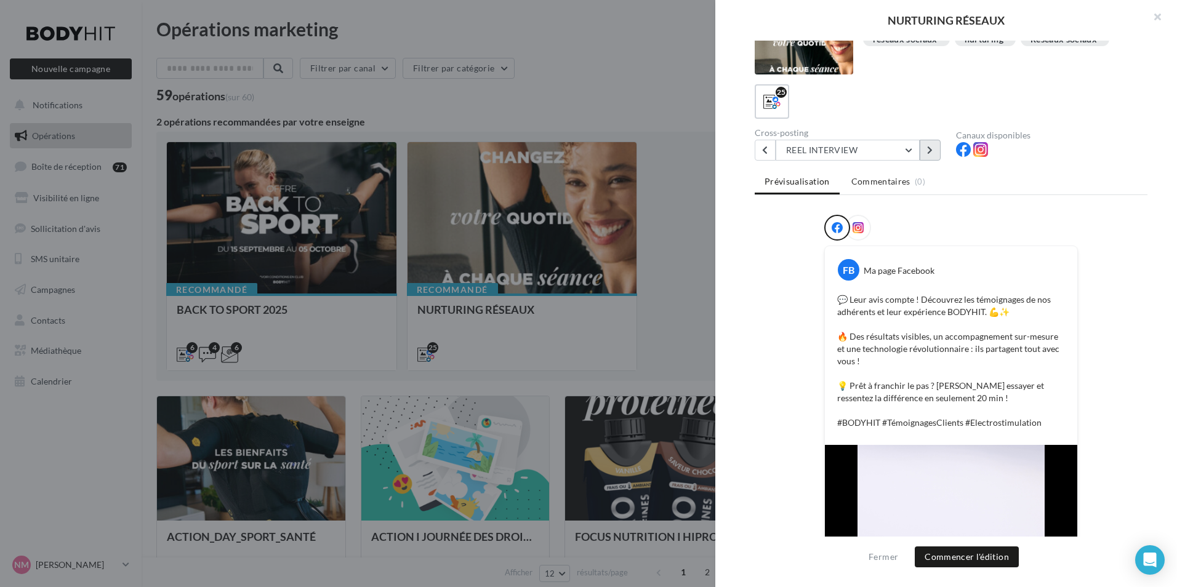
click at [927, 152] on button at bounding box center [930, 150] width 21 height 21
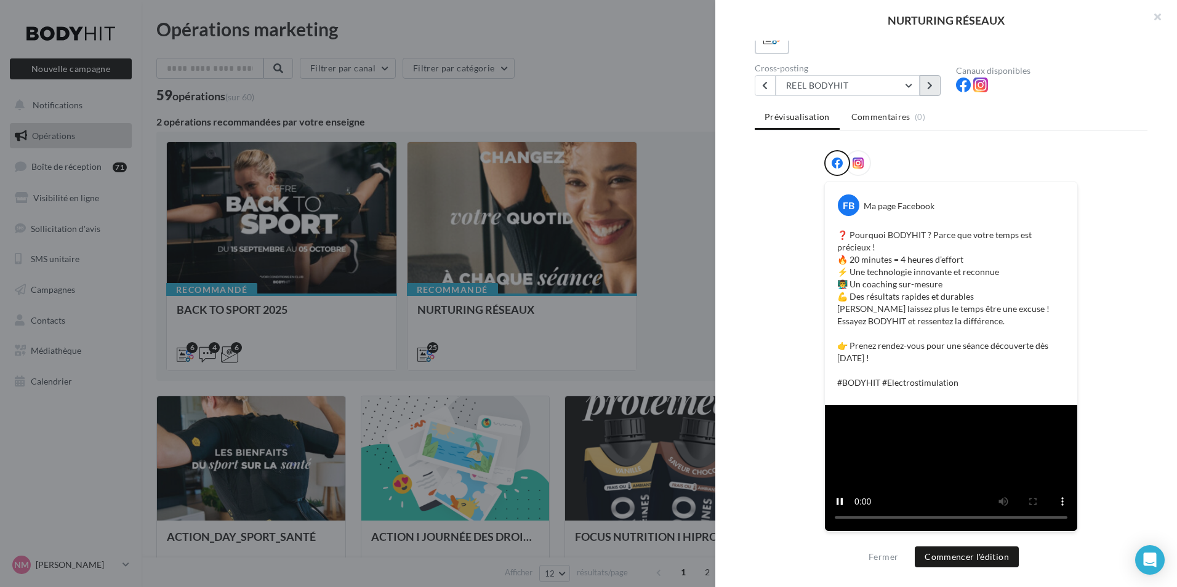
scroll to position [55, 0]
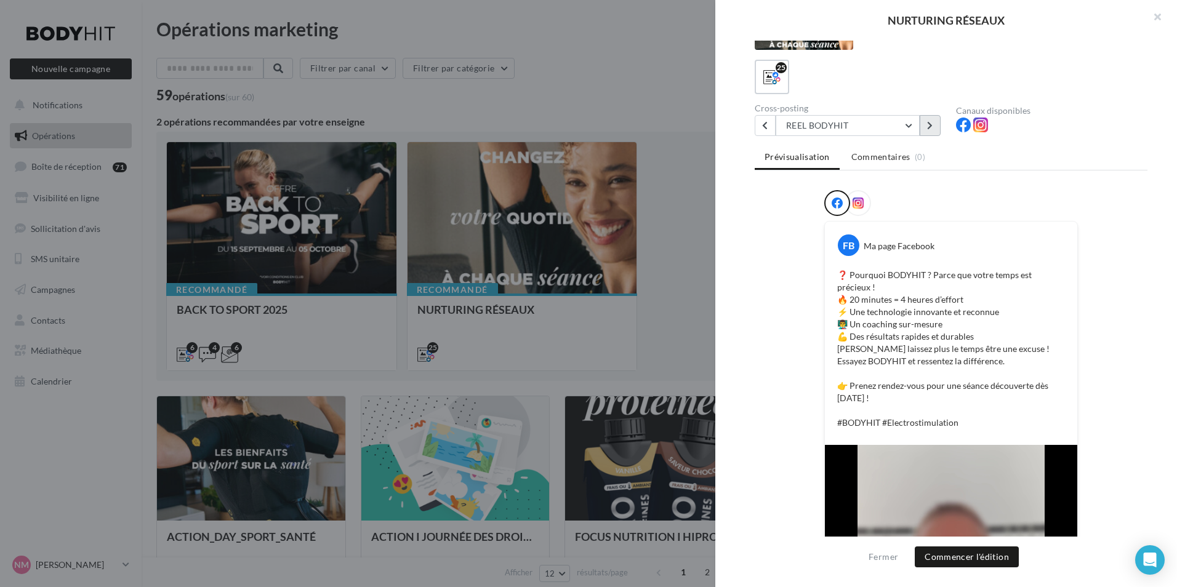
click at [922, 120] on button at bounding box center [930, 125] width 21 height 21
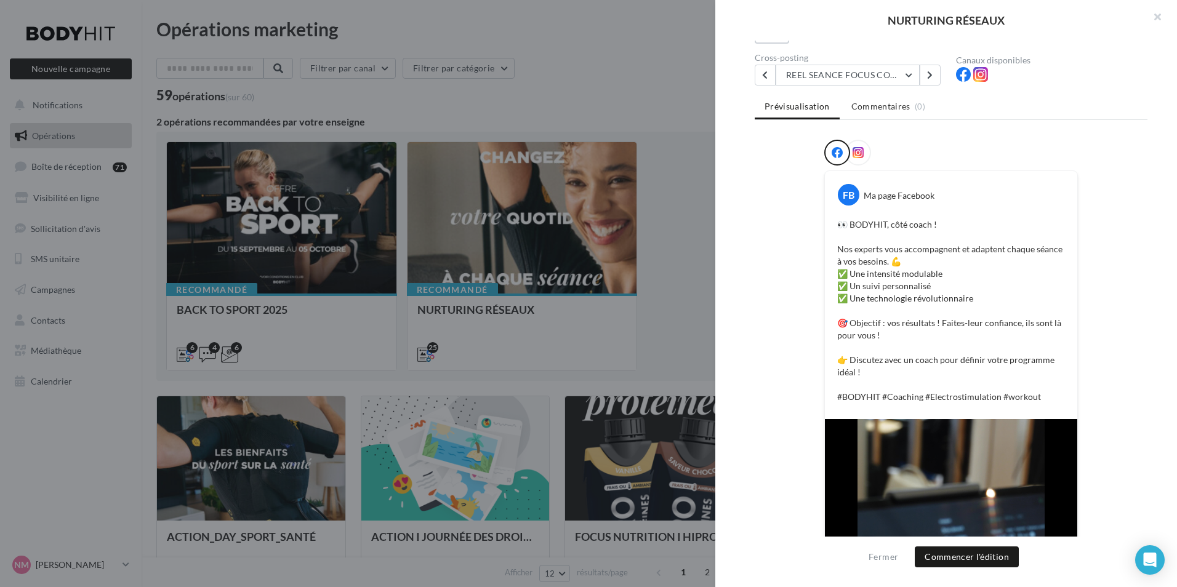
scroll to position [0, 0]
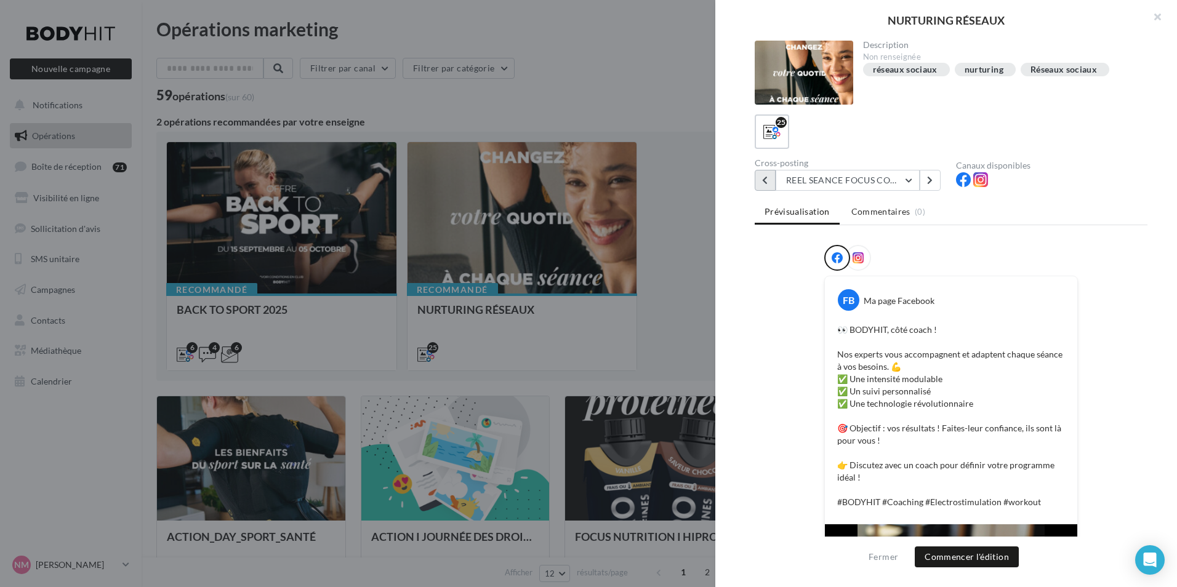
click at [761, 183] on button at bounding box center [765, 180] width 21 height 21
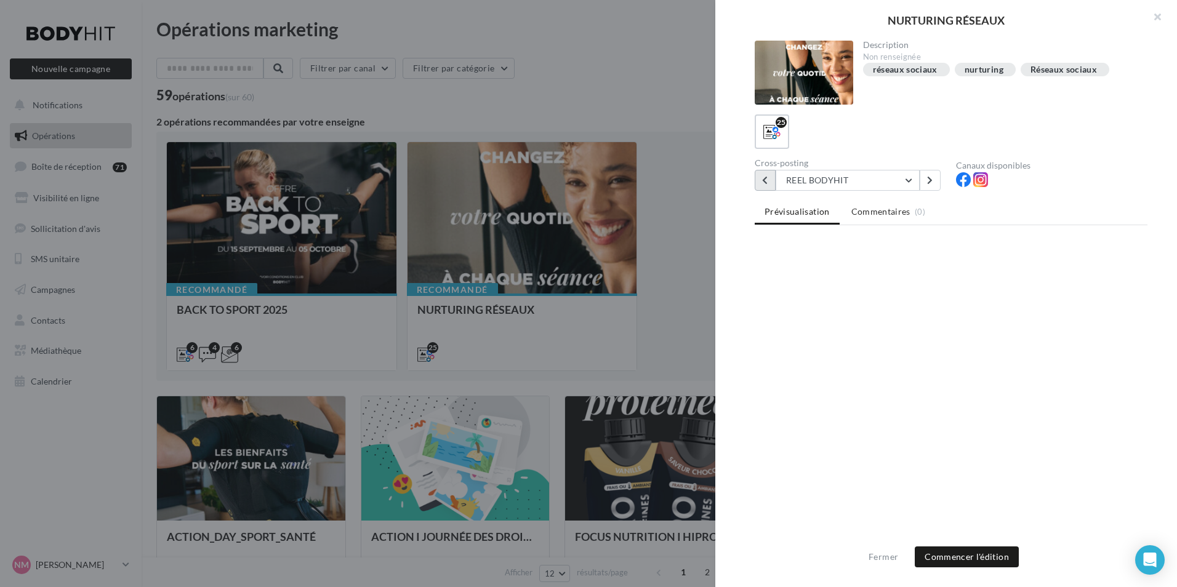
click at [761, 183] on button at bounding box center [765, 180] width 21 height 21
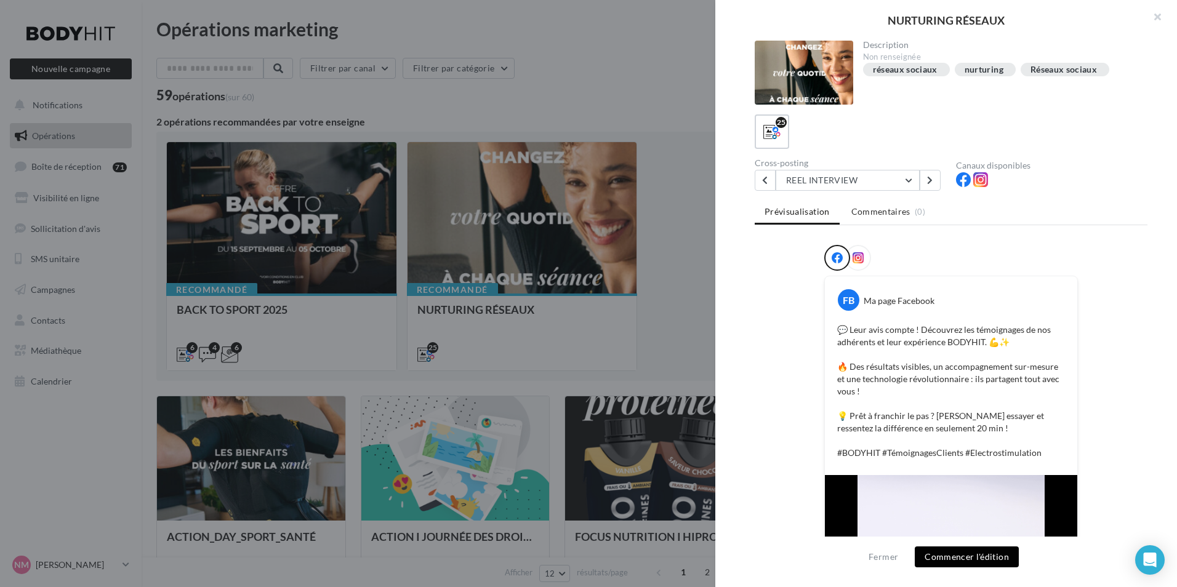
click at [978, 561] on button "Commencer l'édition" at bounding box center [967, 557] width 104 height 21
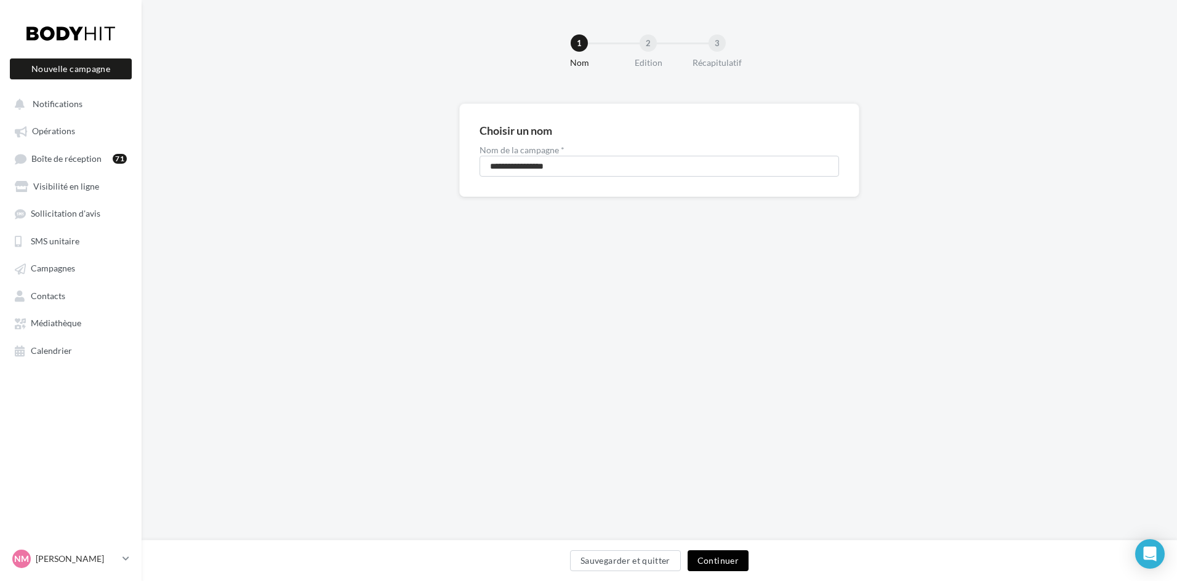
click at [712, 560] on button "Continuer" at bounding box center [718, 560] width 61 height 21
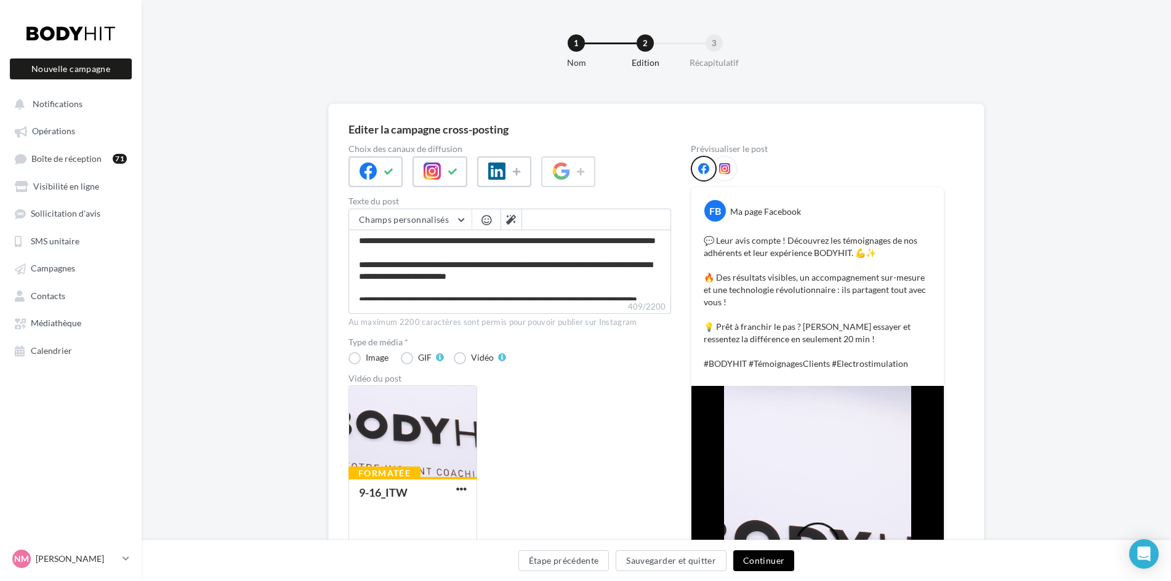
click at [769, 563] on button "Continuer" at bounding box center [763, 560] width 61 height 21
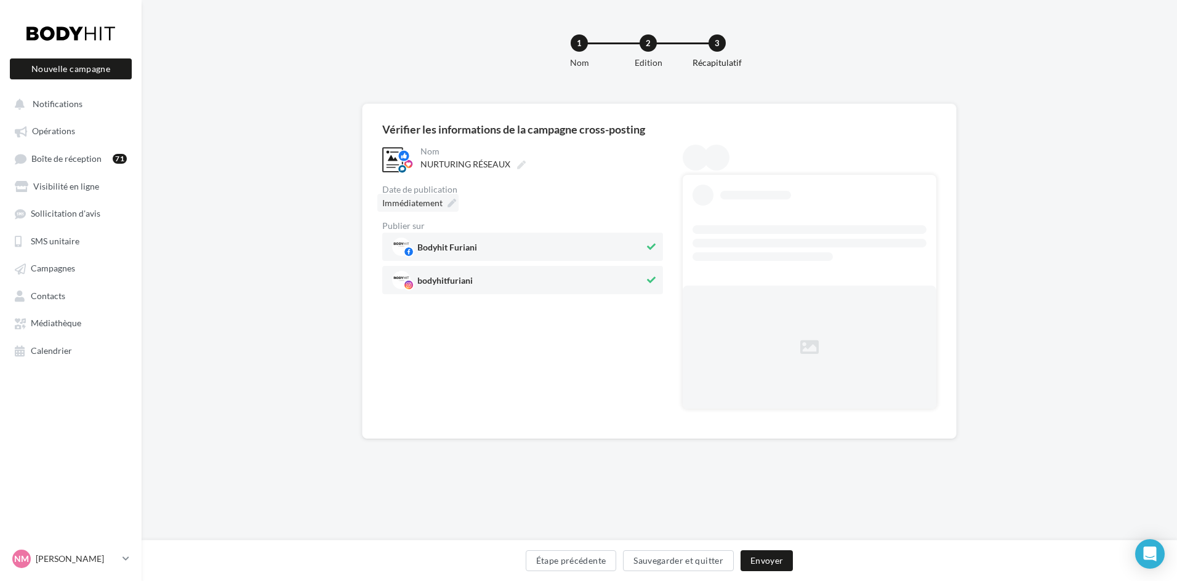
click at [456, 201] on icon at bounding box center [452, 203] width 9 height 9
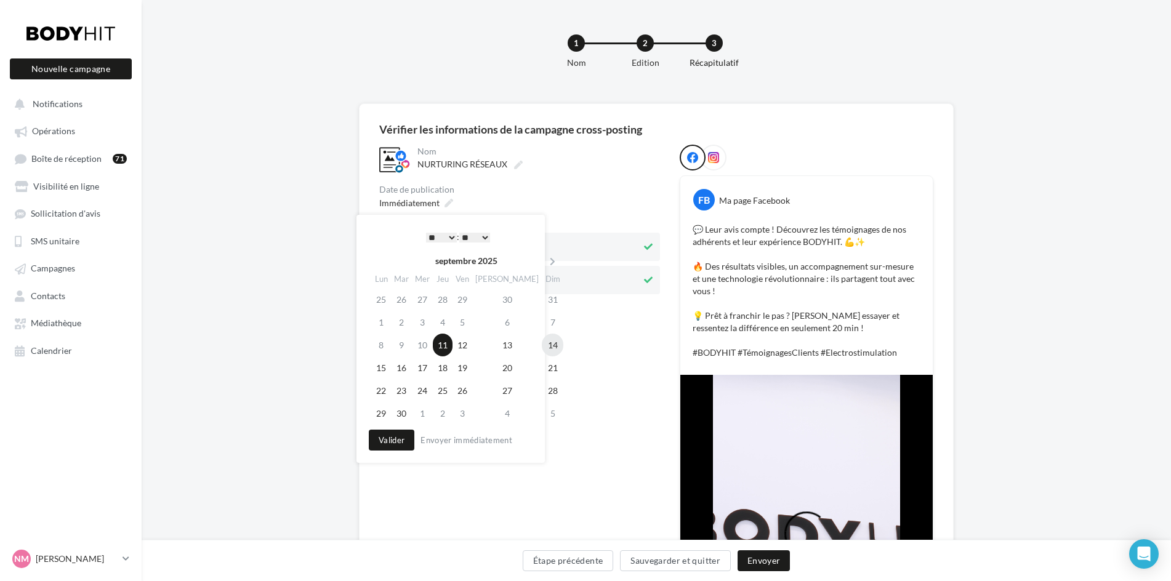
click at [542, 346] on td "14" at bounding box center [553, 345] width 22 height 23
click at [445, 236] on select "* * * * * * * * * * ** ** ** ** ** ** ** ** ** ** ** ** ** **" at bounding box center [438, 238] width 31 height 10
click at [446, 238] on select "* * * * * * * * * * ** ** ** ** ** ** ** ** ** ** ** ** ** **" at bounding box center [438, 238] width 31 height 10
click at [513, 522] on div "**********" at bounding box center [519, 434] width 281 height 579
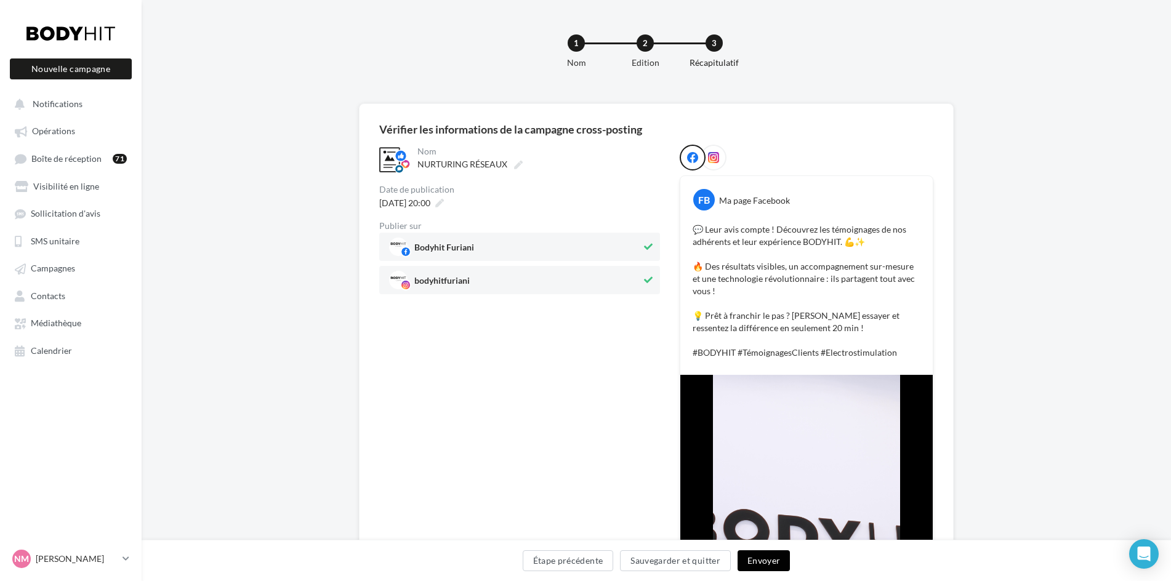
click at [772, 562] on button "Envoyer" at bounding box center [764, 560] width 52 height 21
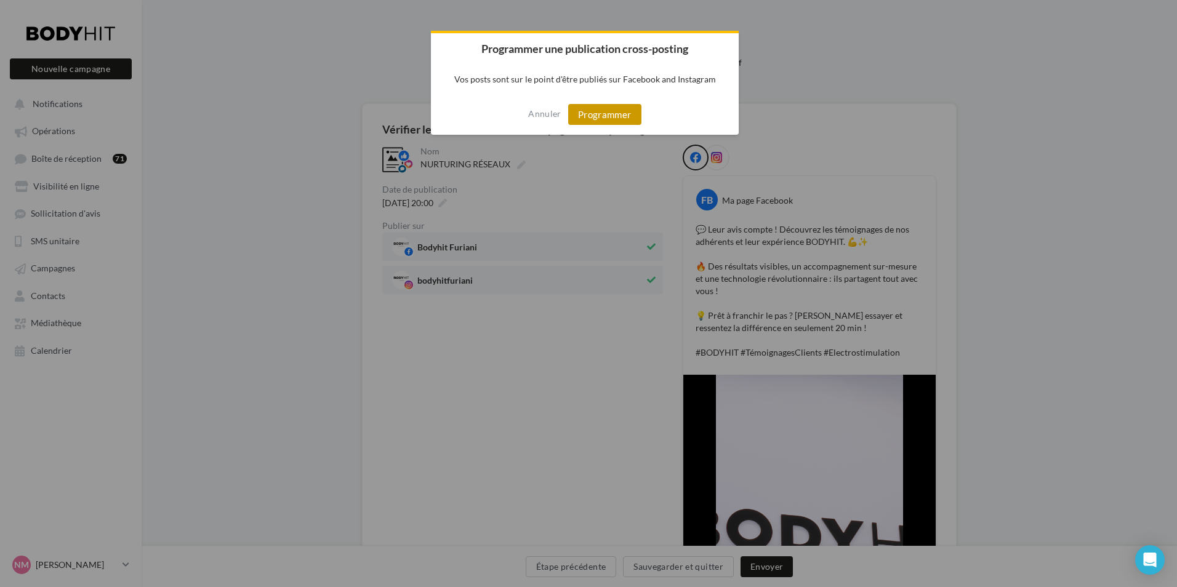
click at [588, 116] on button "Programmer" at bounding box center [604, 114] width 73 height 21
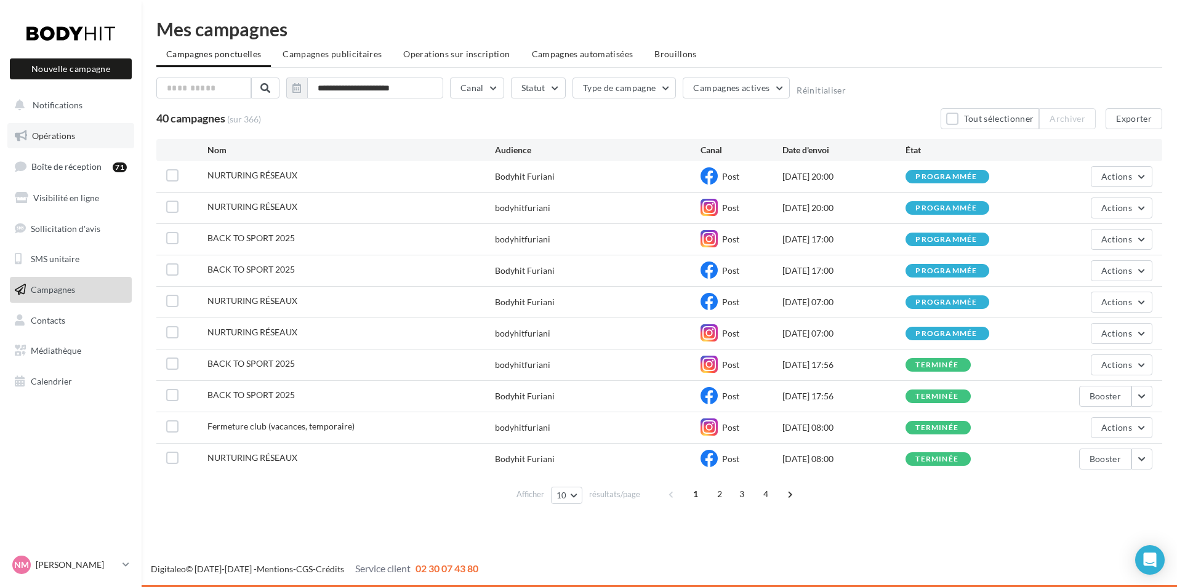
click at [65, 143] on link "Opérations" at bounding box center [70, 136] width 127 height 26
